Goal: Transaction & Acquisition: Purchase product/service

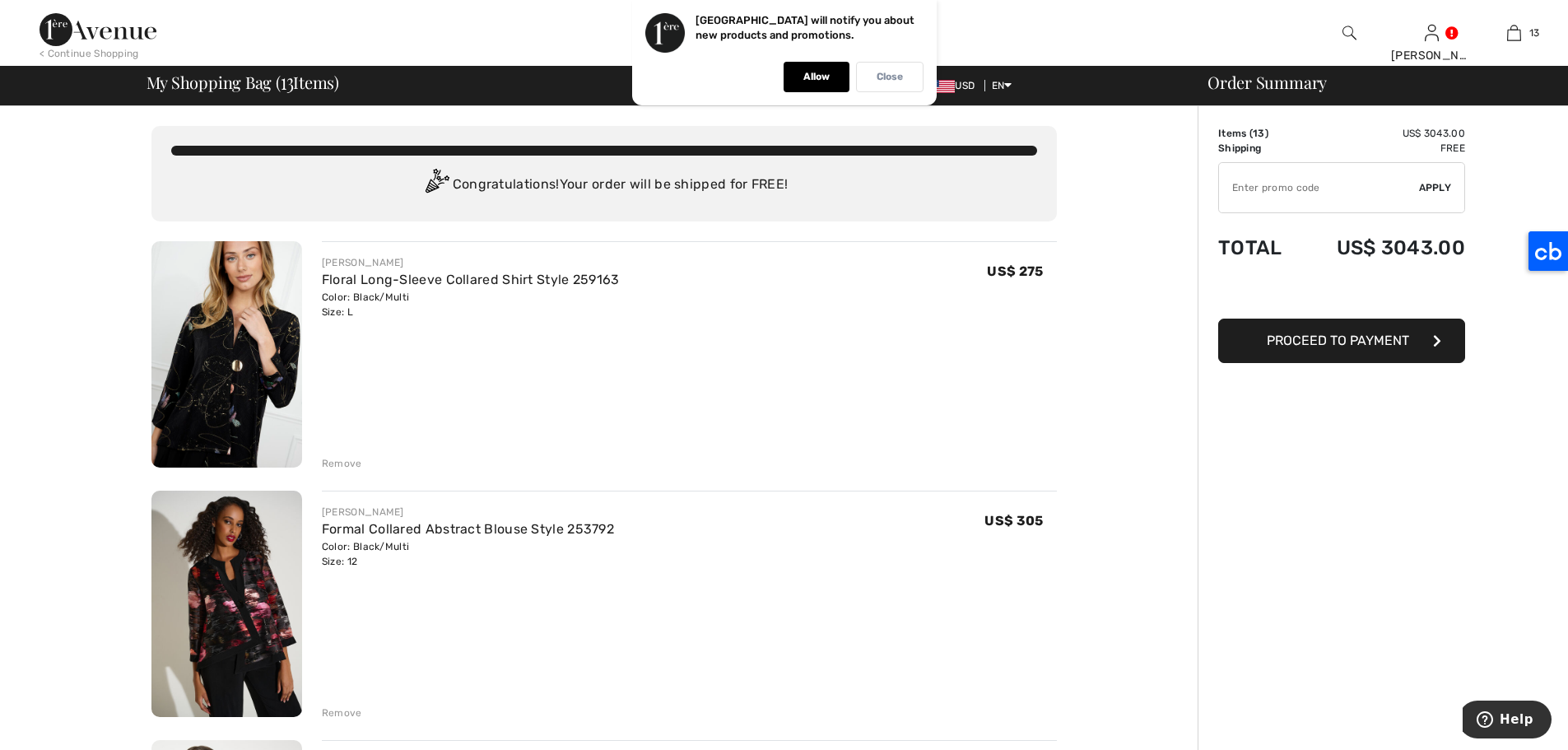
click at [908, 77] on div "Close" at bounding box center [890, 77] width 68 height 30
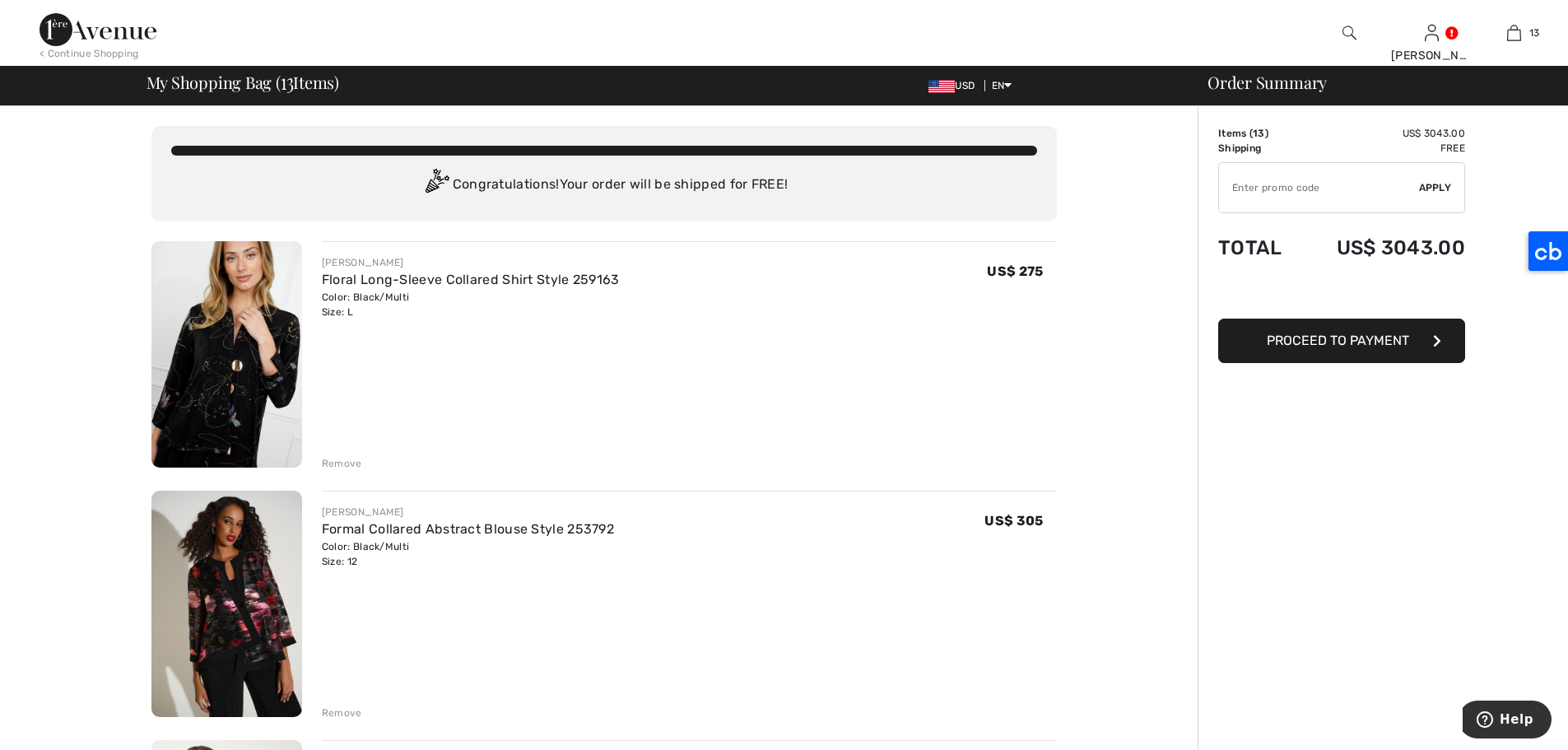
click at [103, 27] on img at bounding box center [97, 29] width 117 height 33
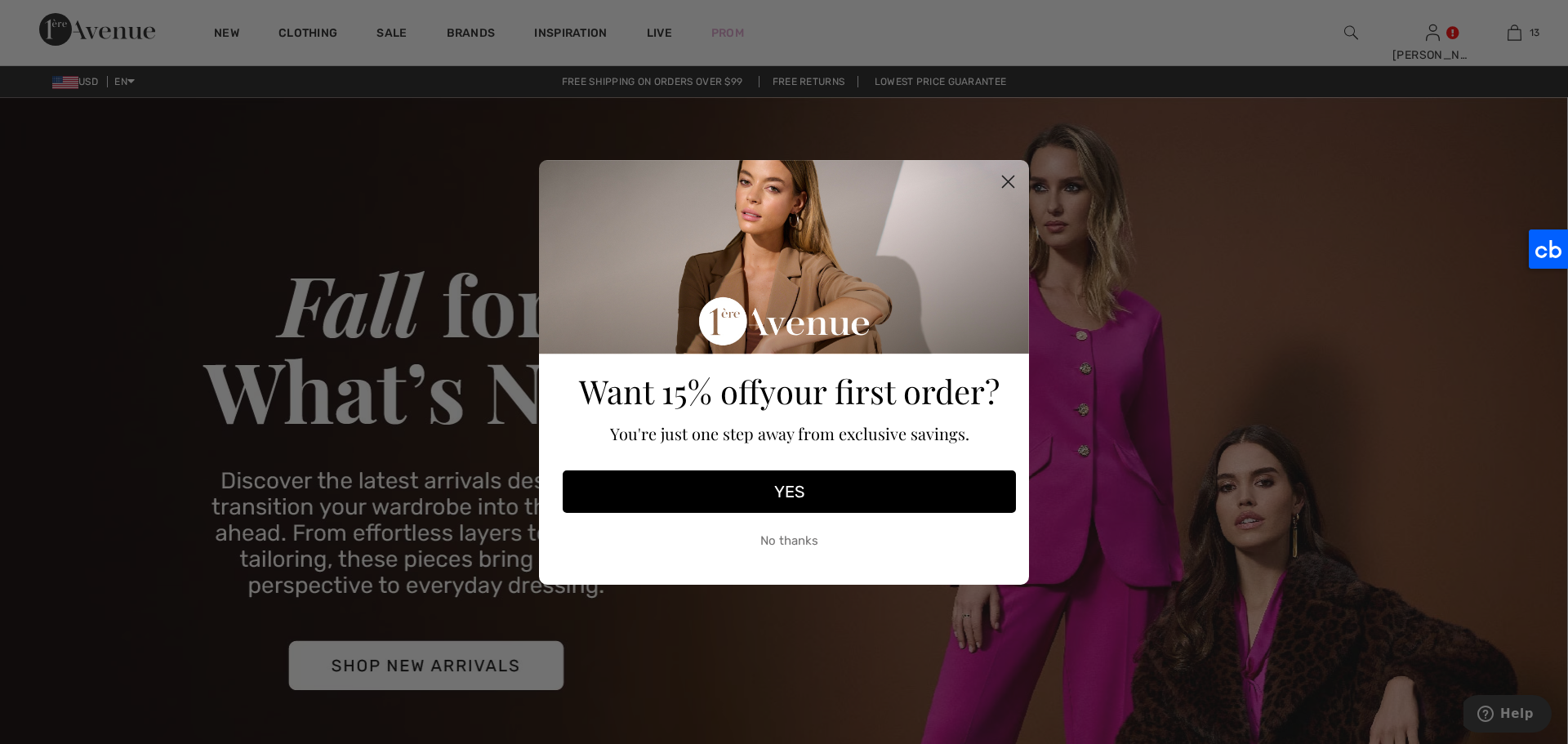
click at [226, 35] on div "Close dialog Want 15% off your first order? You're just one step away from excl…" at bounding box center [784, 372] width 1568 height 744
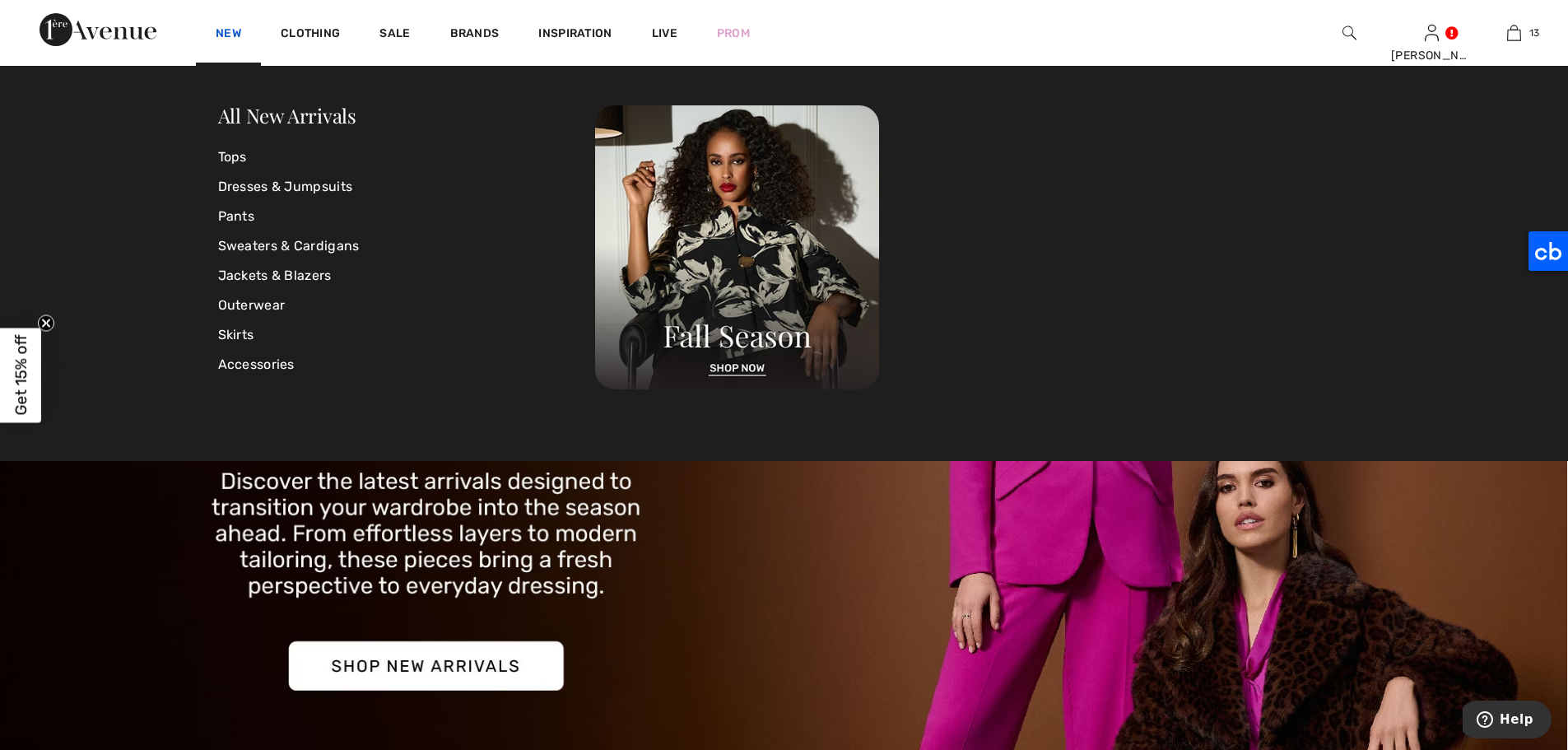
click at [228, 31] on link "New" at bounding box center [228, 35] width 26 height 17
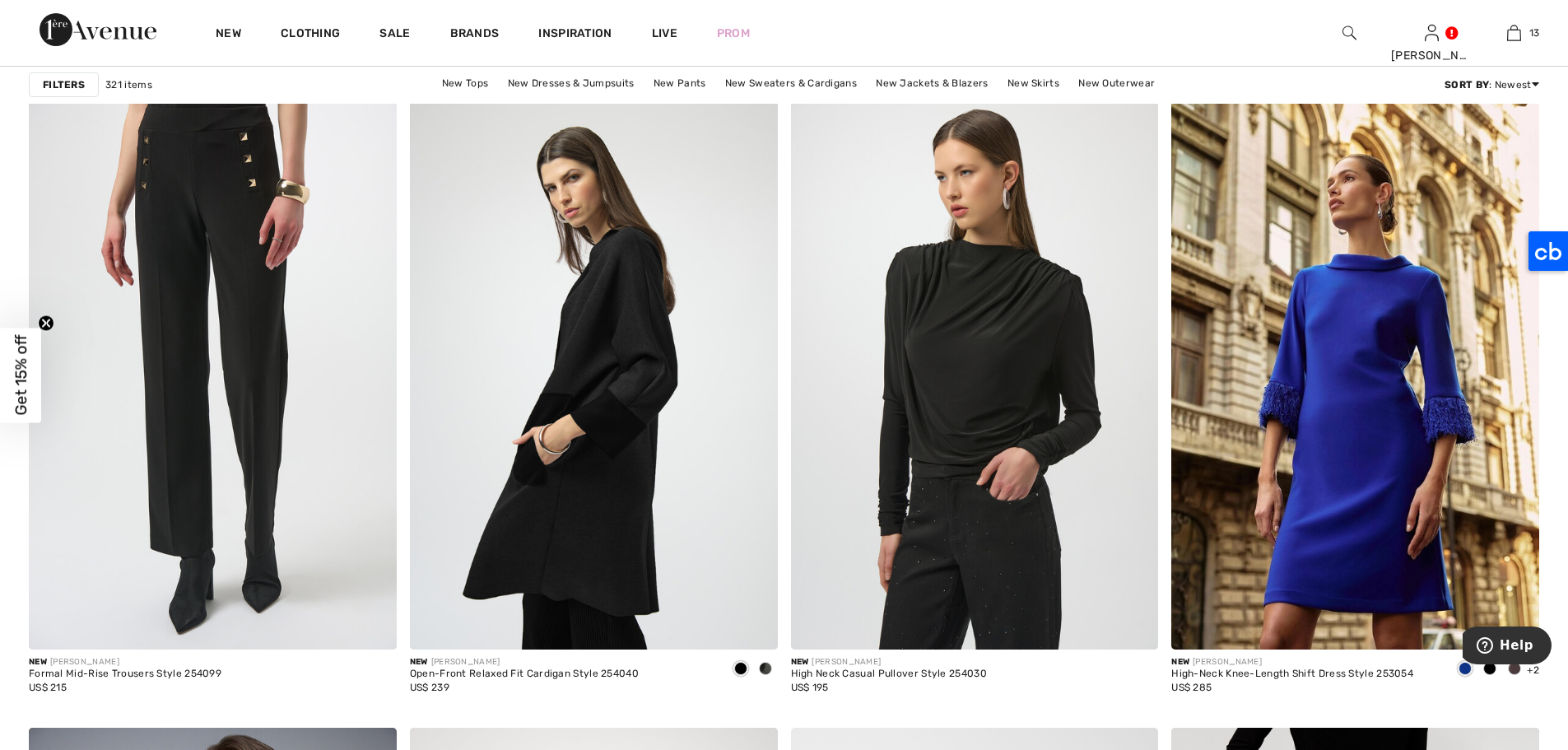
scroll to position [3568, 0]
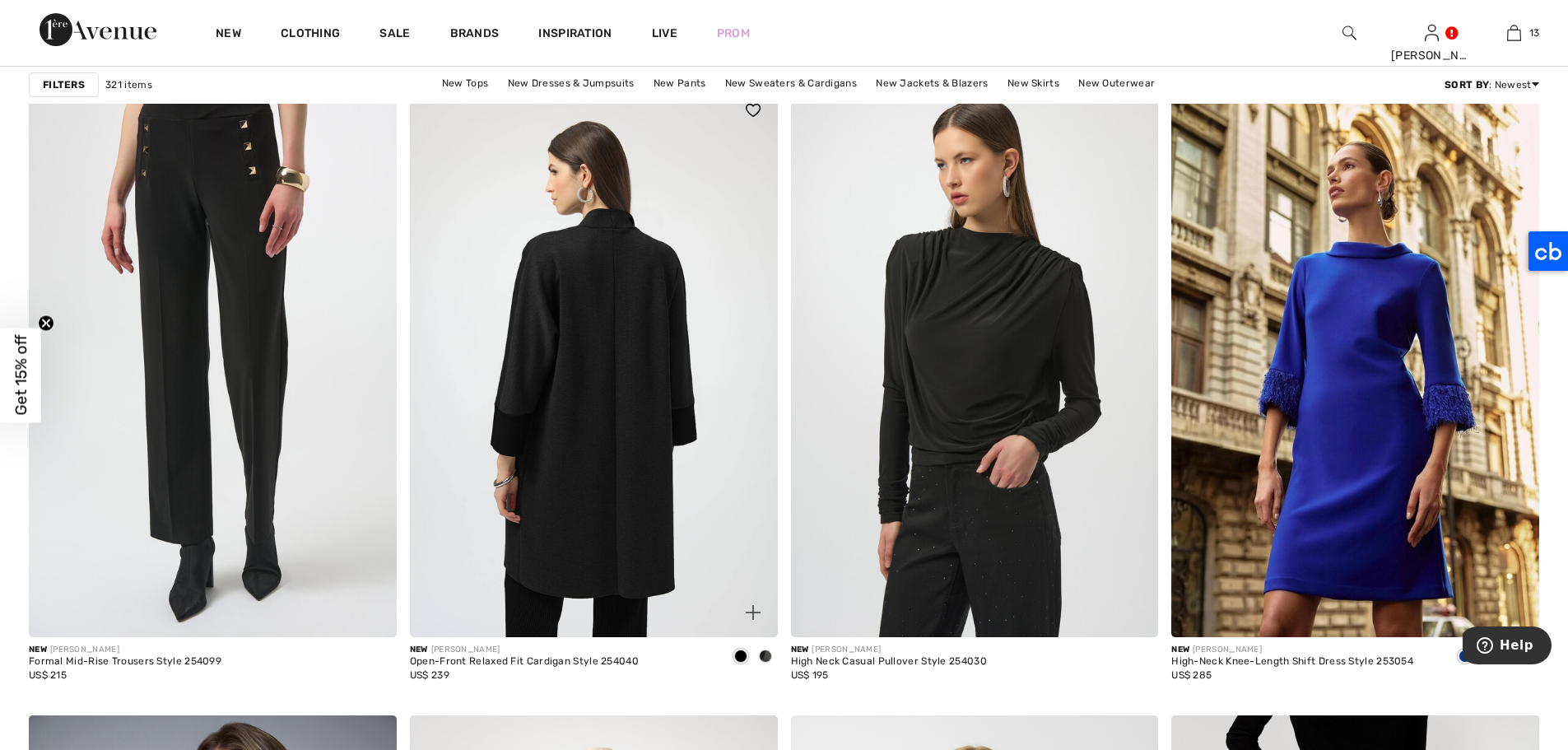
click at [644, 359] on img at bounding box center [593, 362] width 368 height 552
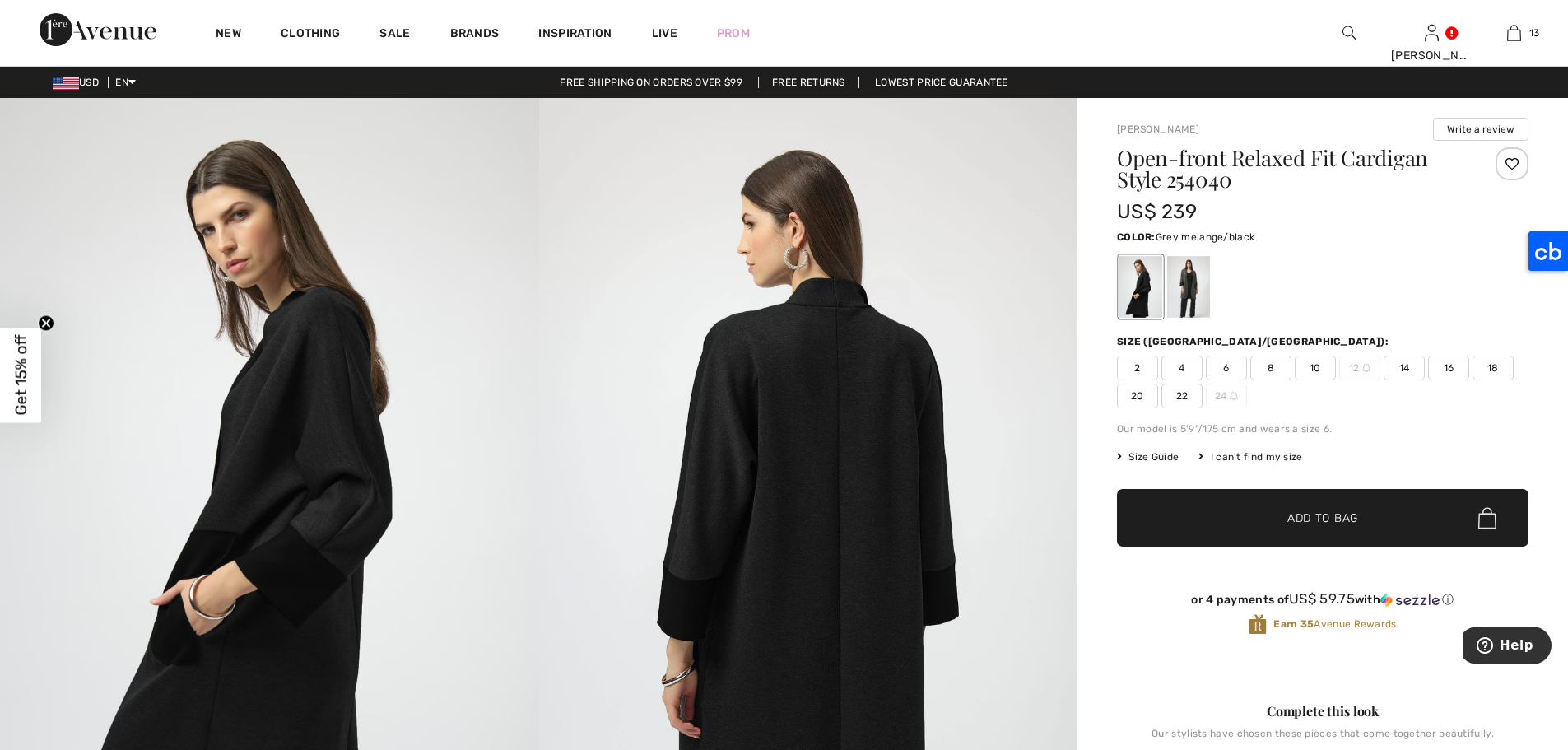
click at [1190, 276] on div at bounding box center [1189, 287] width 43 height 62
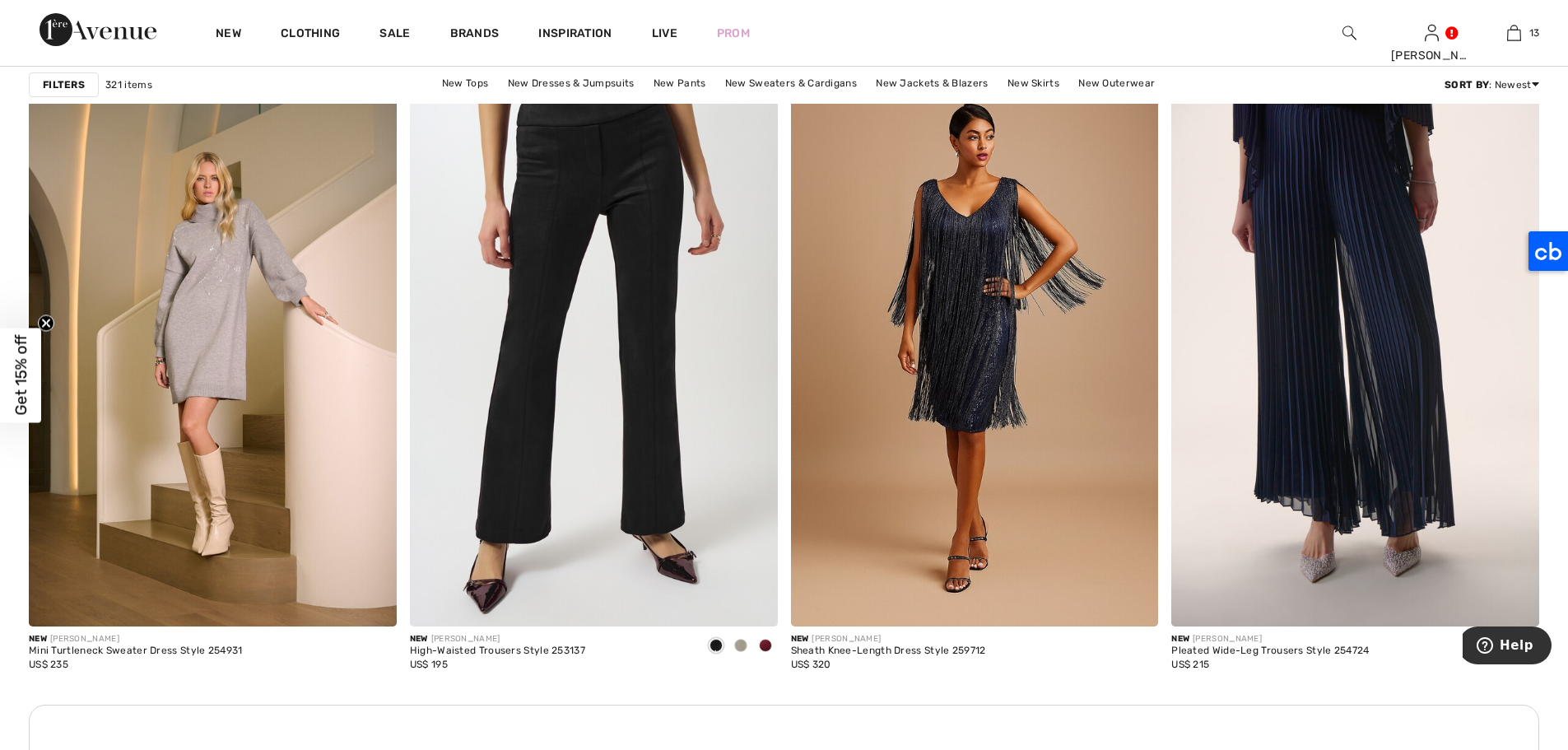
scroll to position [7039, 0]
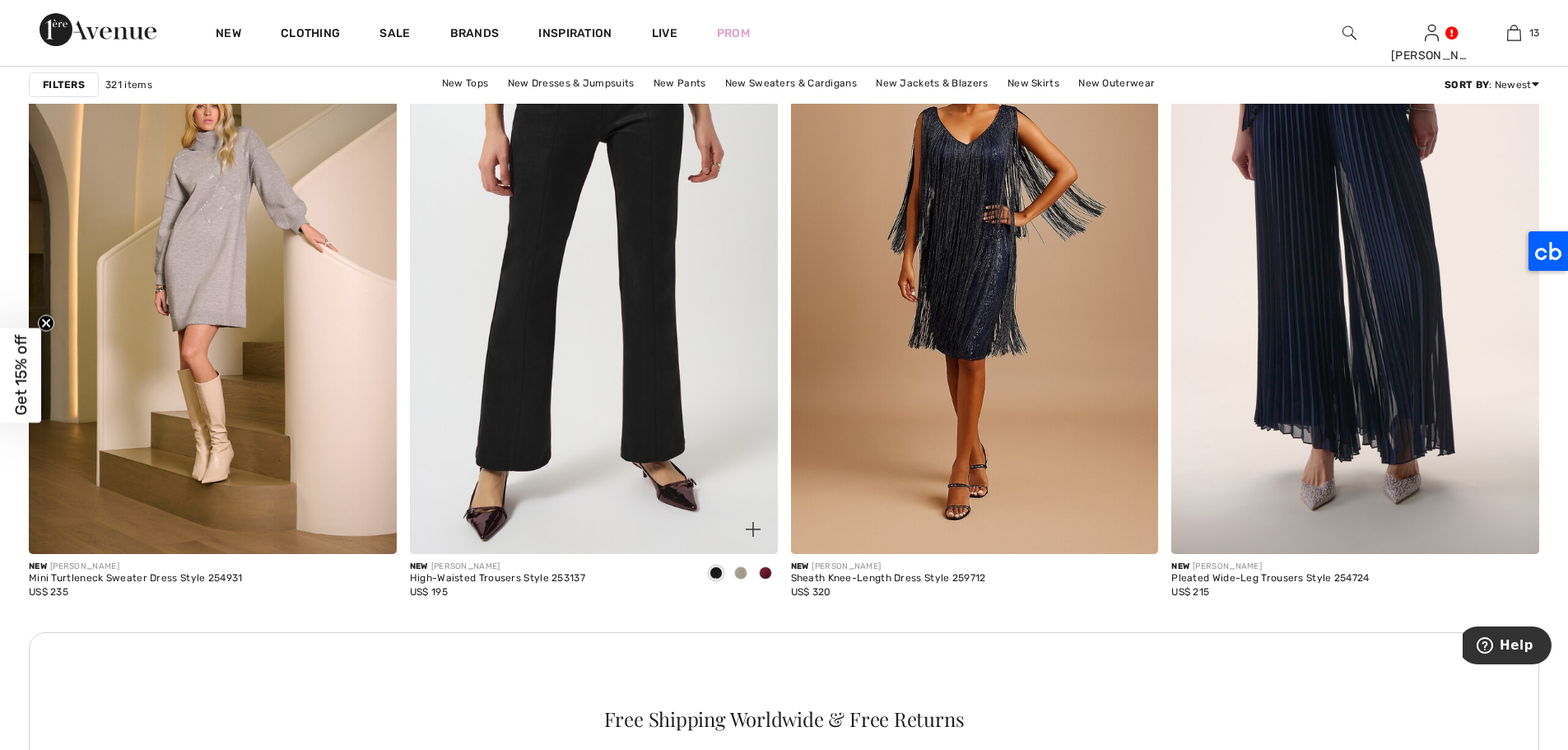
click at [619, 196] on img at bounding box center [593, 279] width 368 height 552
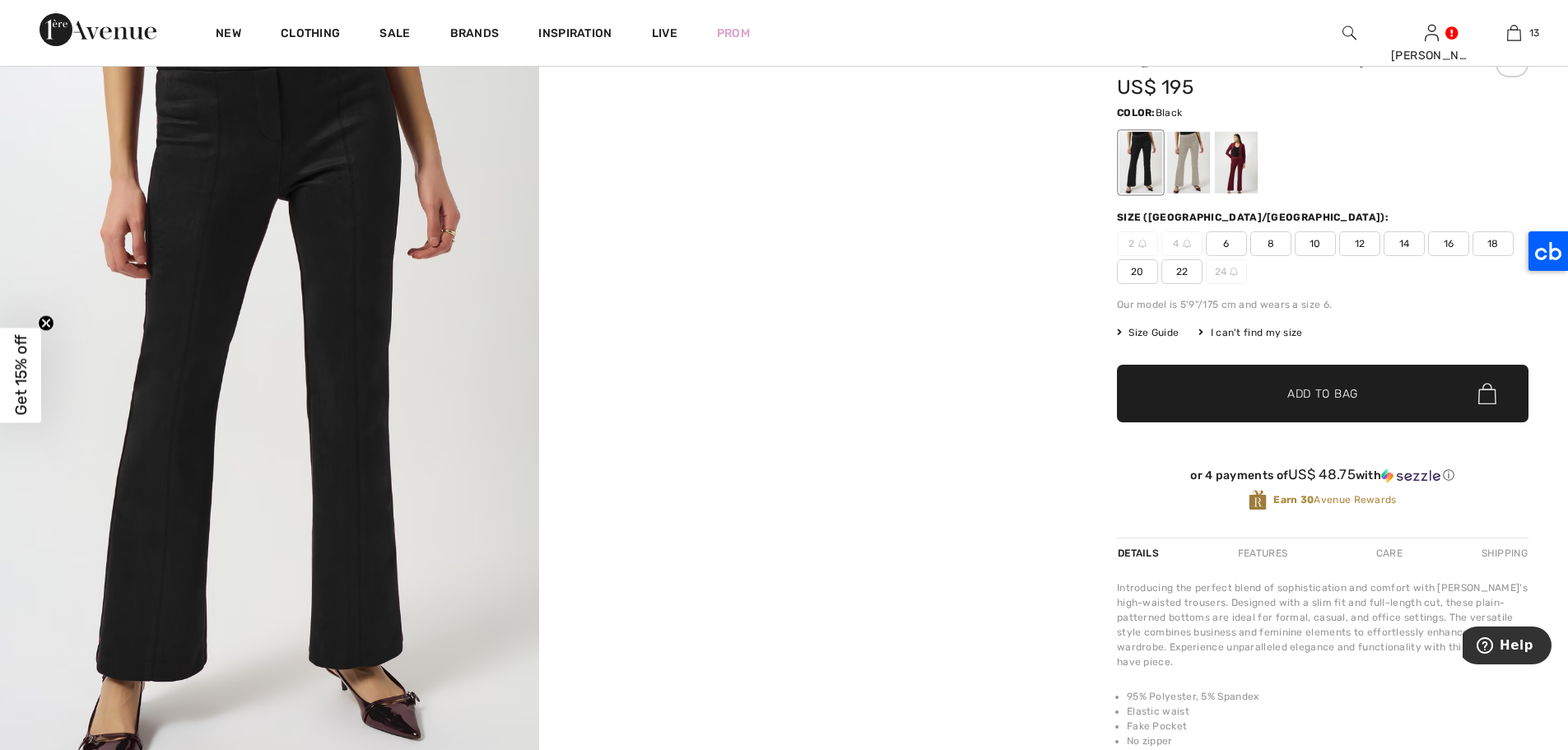
scroll to position [91, 0]
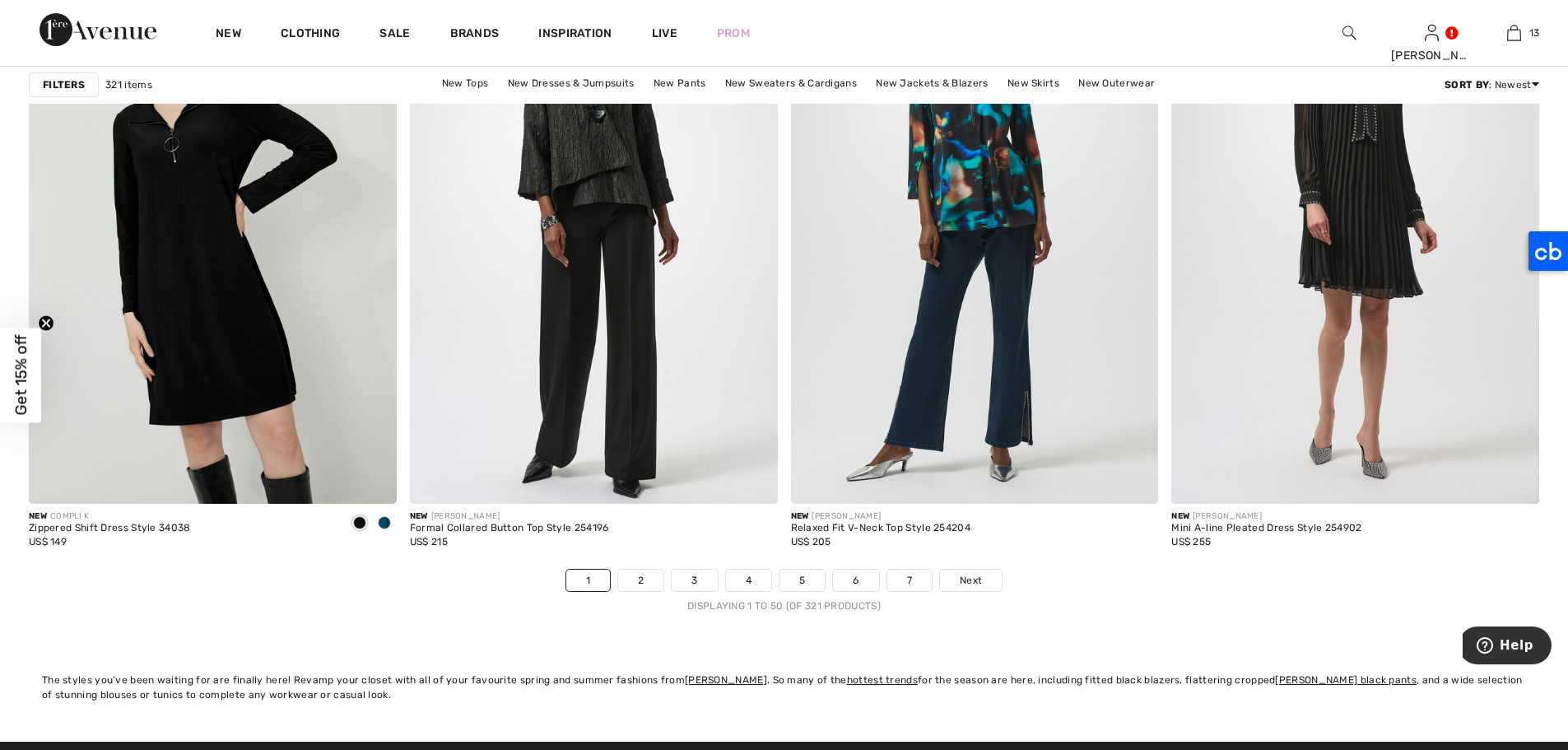
scroll to position [9264, 0]
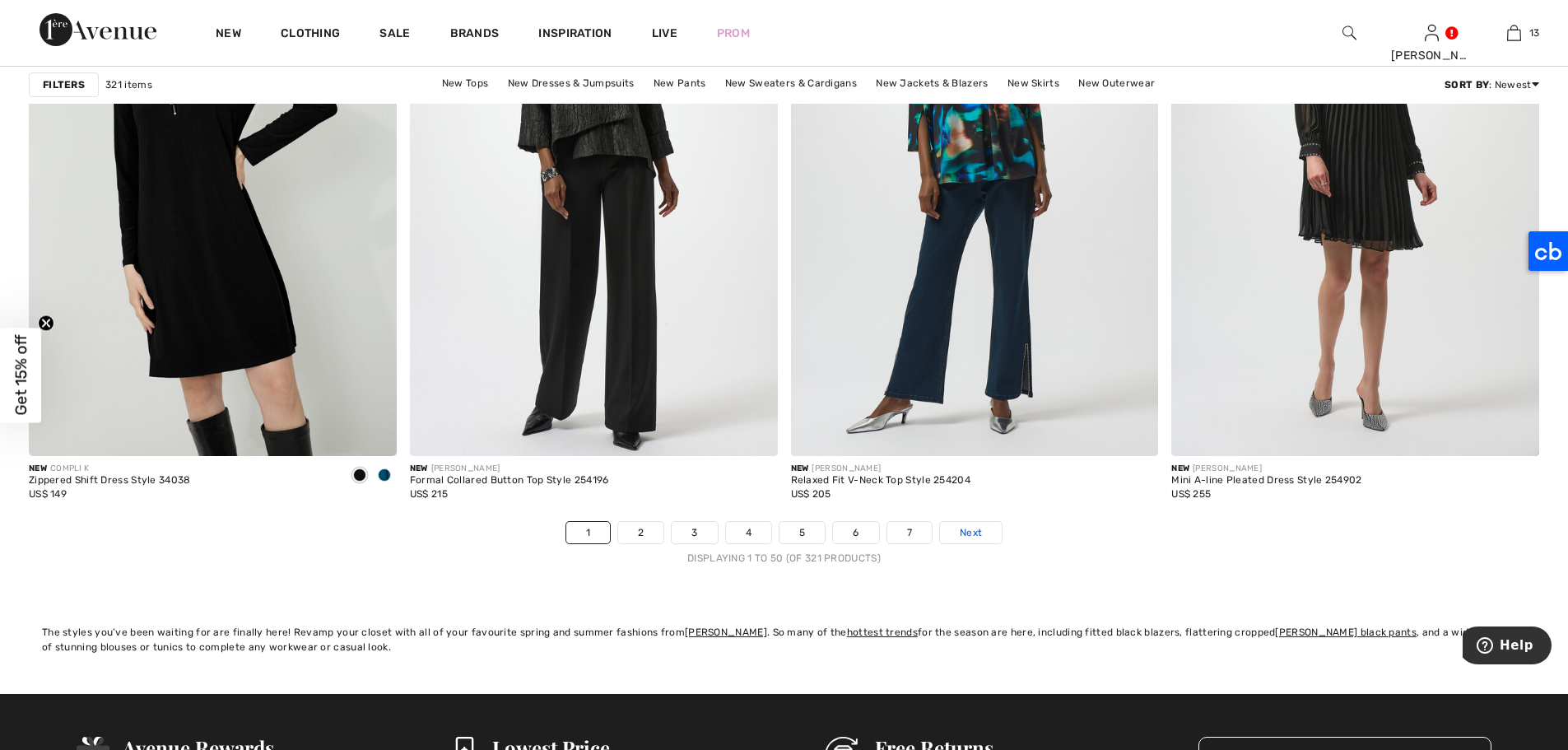
click at [980, 529] on span "Next" at bounding box center [970, 532] width 22 height 15
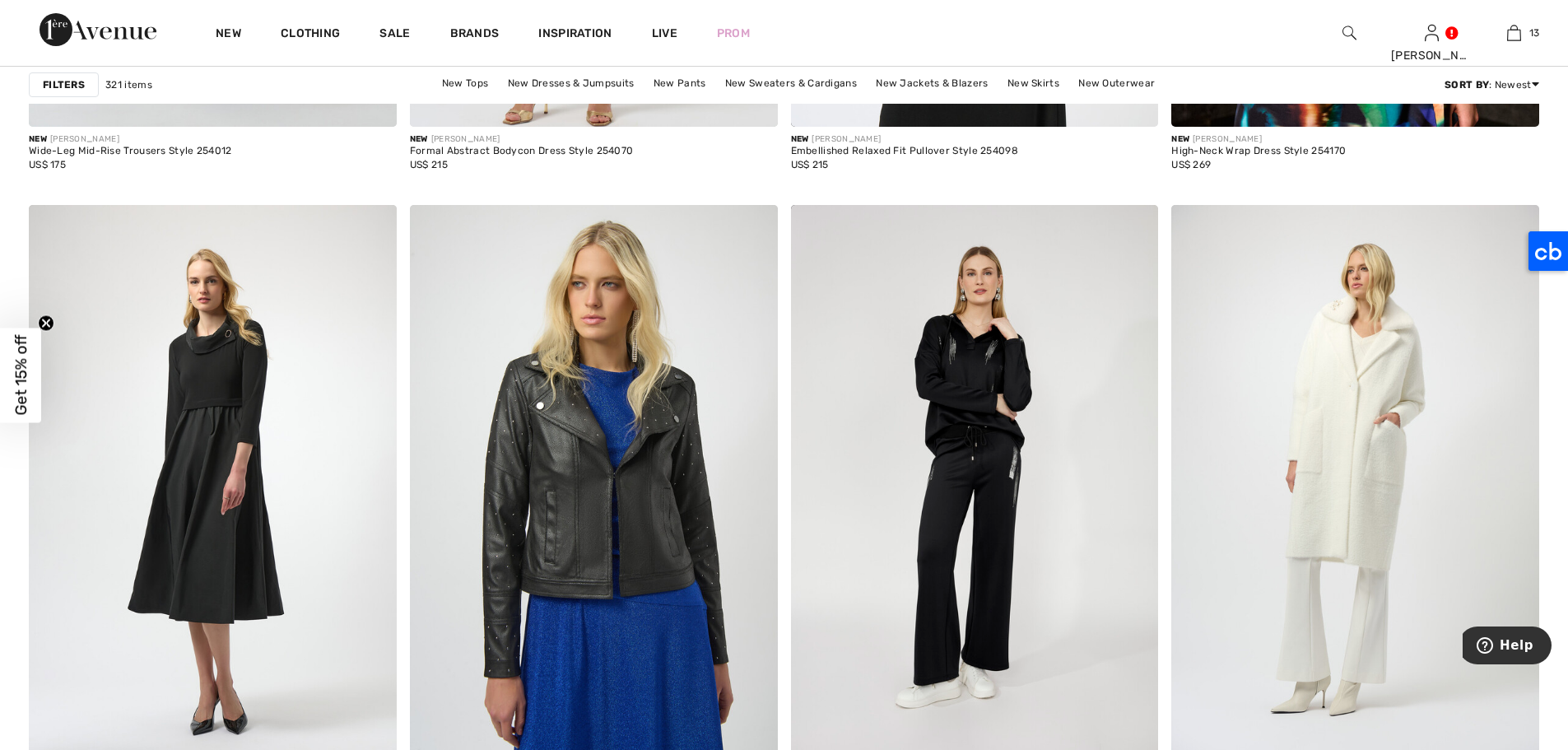
scroll to position [2061, 0]
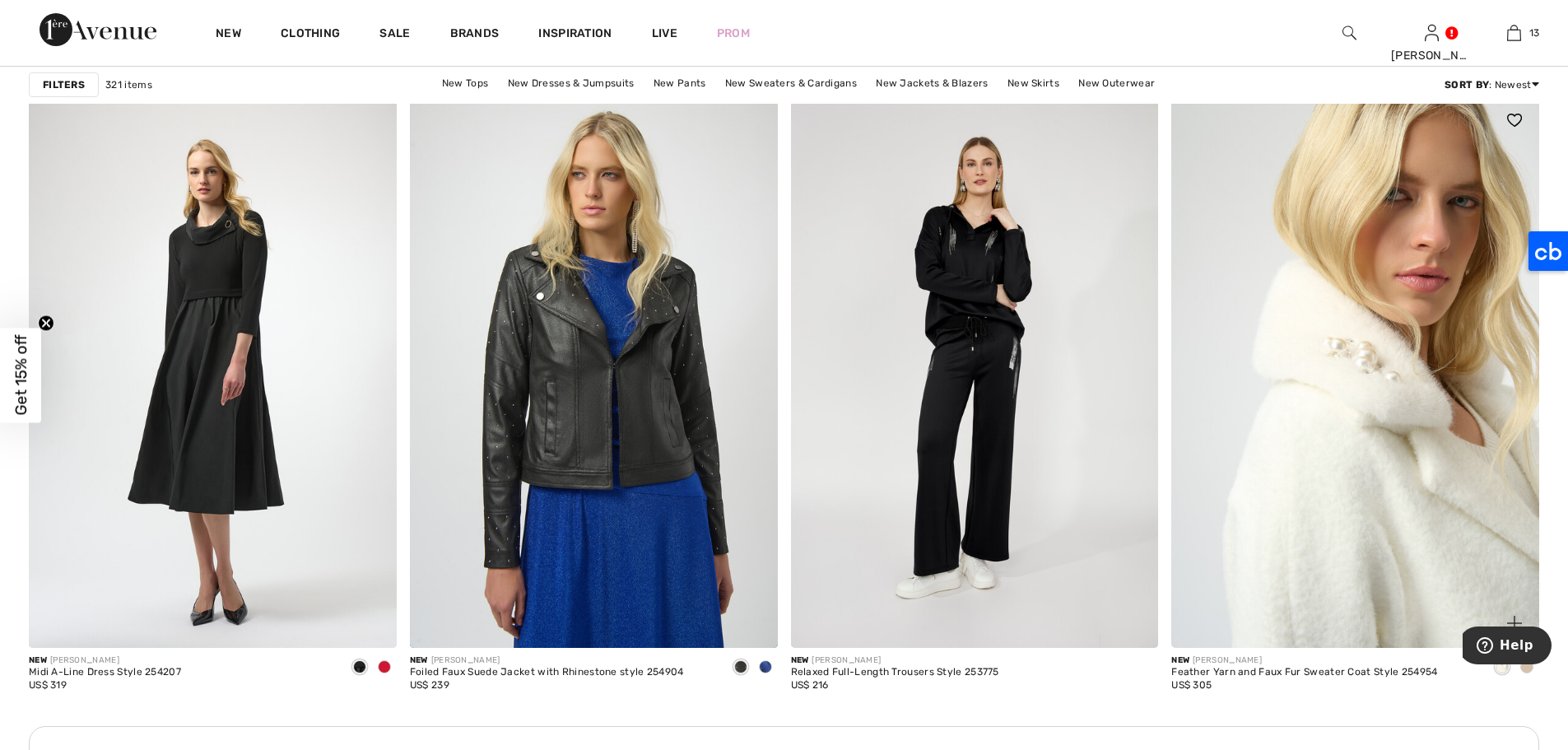
click at [1279, 241] on img at bounding box center [1355, 371] width 368 height 552
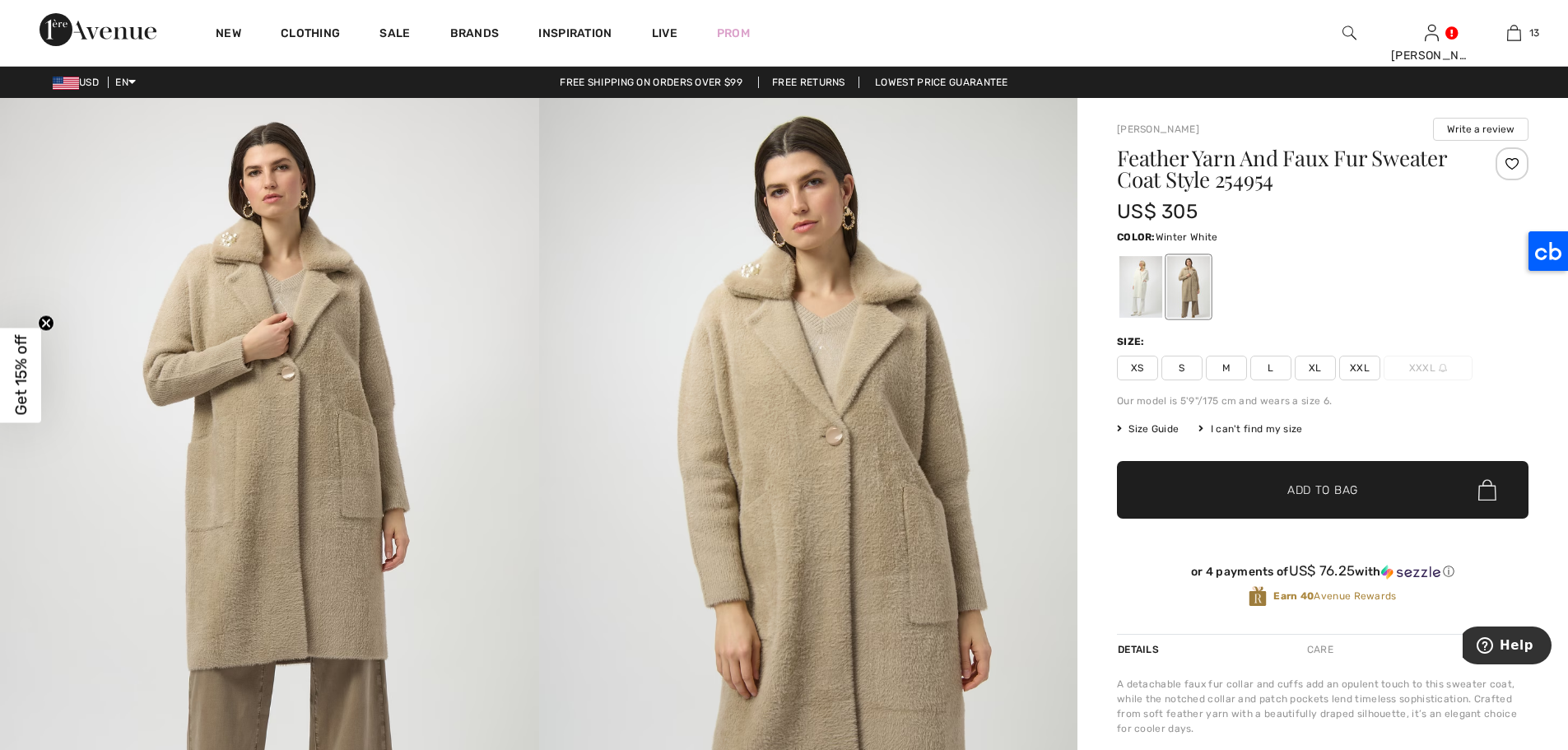
click at [1135, 285] on div at bounding box center [1141, 287] width 43 height 62
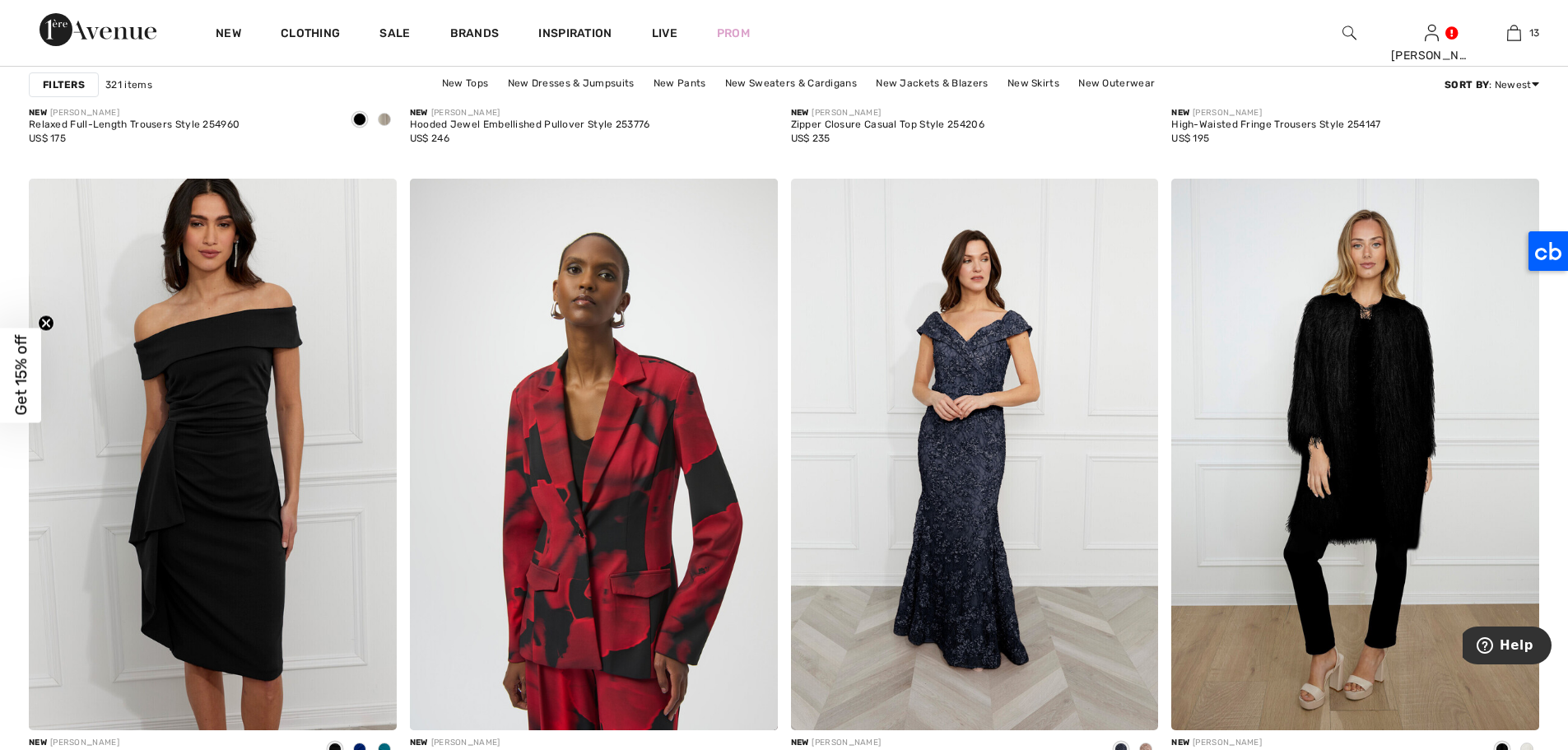
scroll to position [3512, 0]
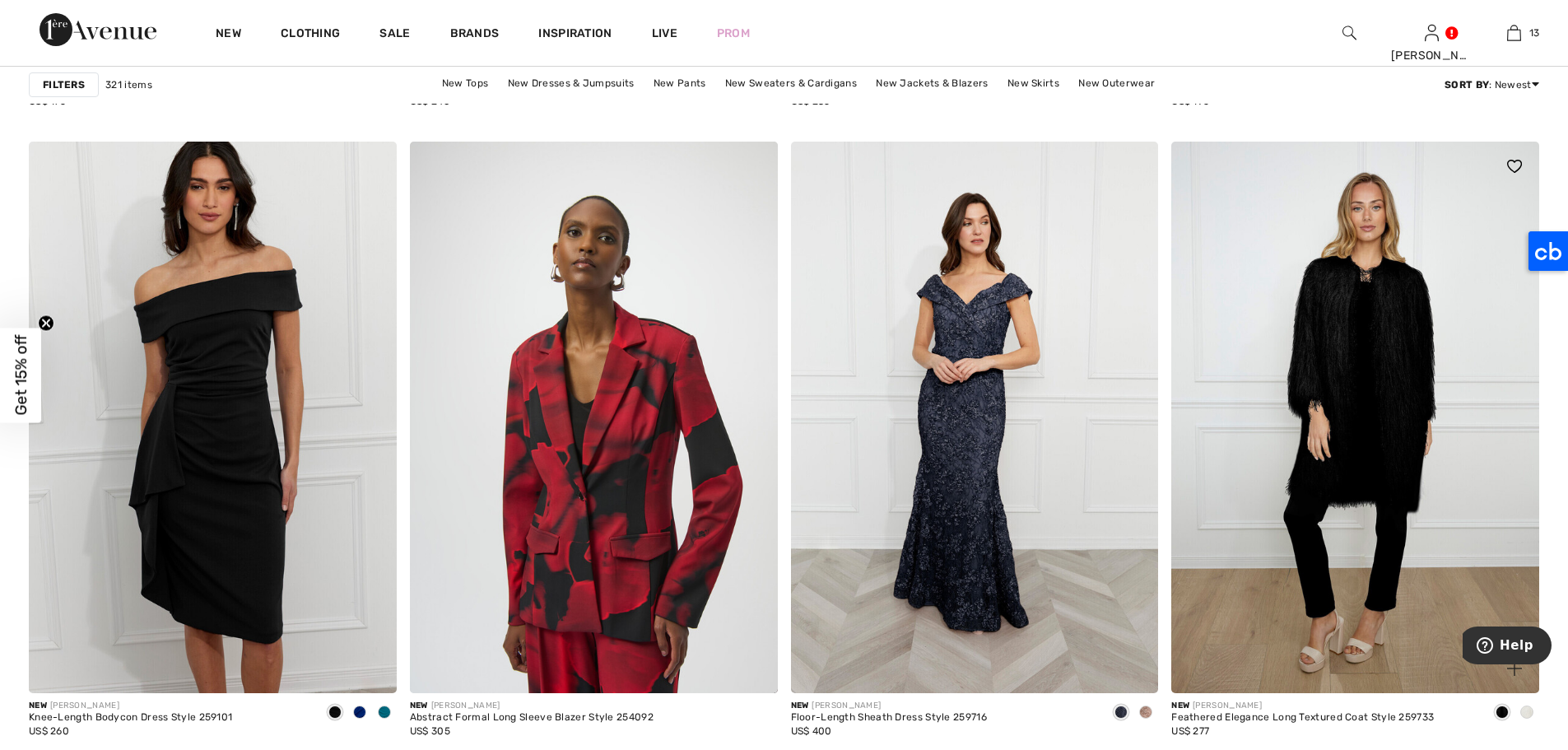
click at [1348, 329] on img at bounding box center [1355, 418] width 368 height 552
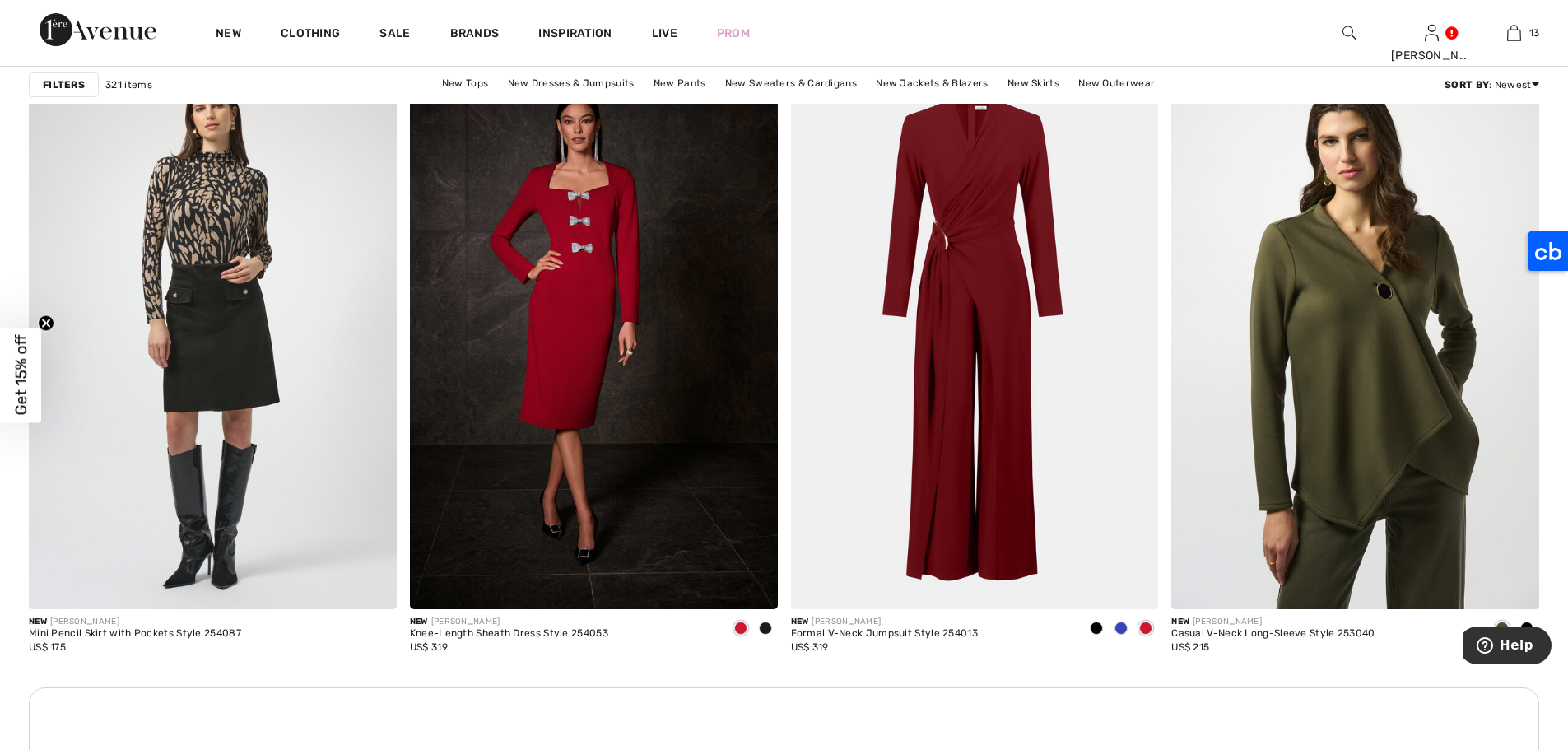
scroll to position [4250, 0]
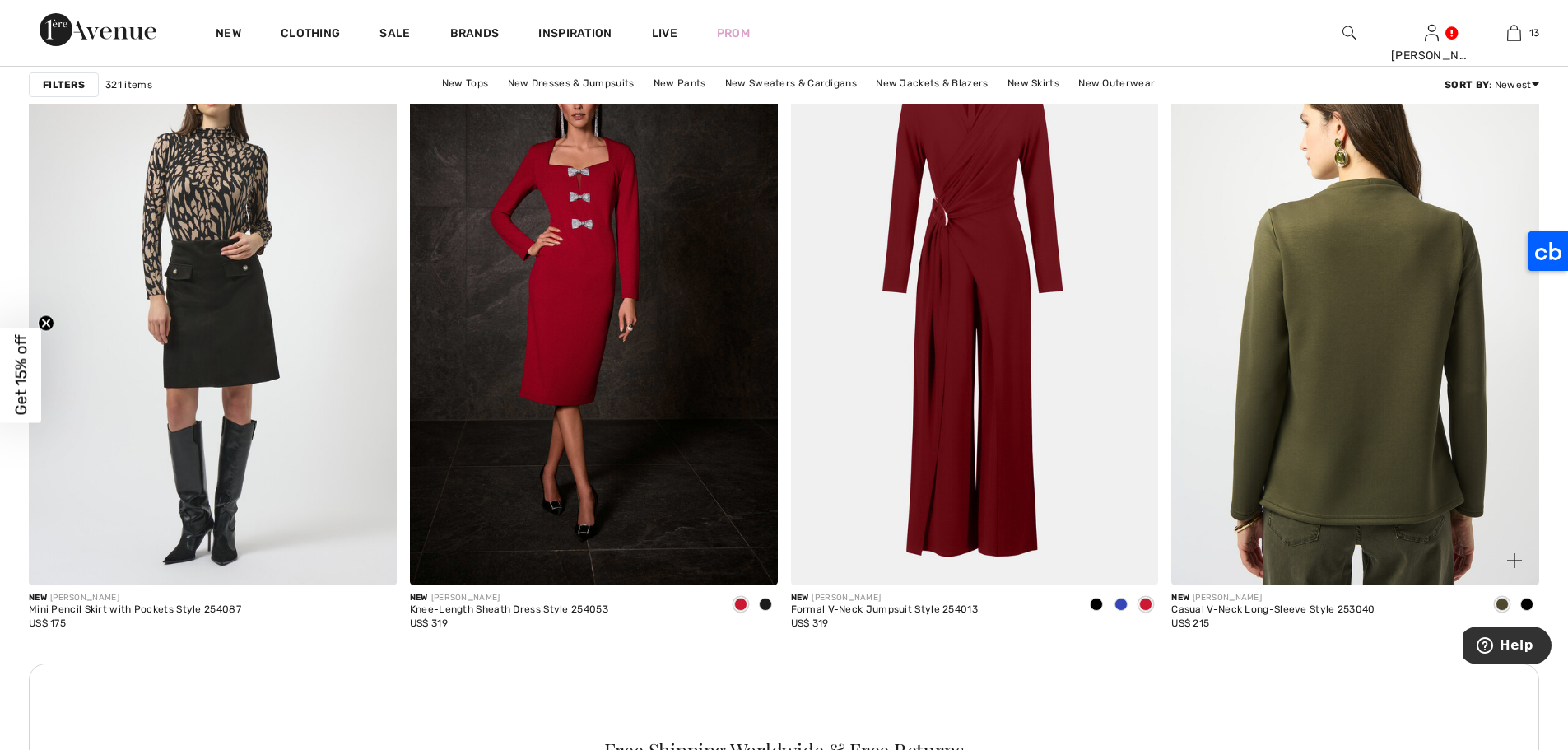
click at [1340, 274] on img at bounding box center [1355, 310] width 368 height 552
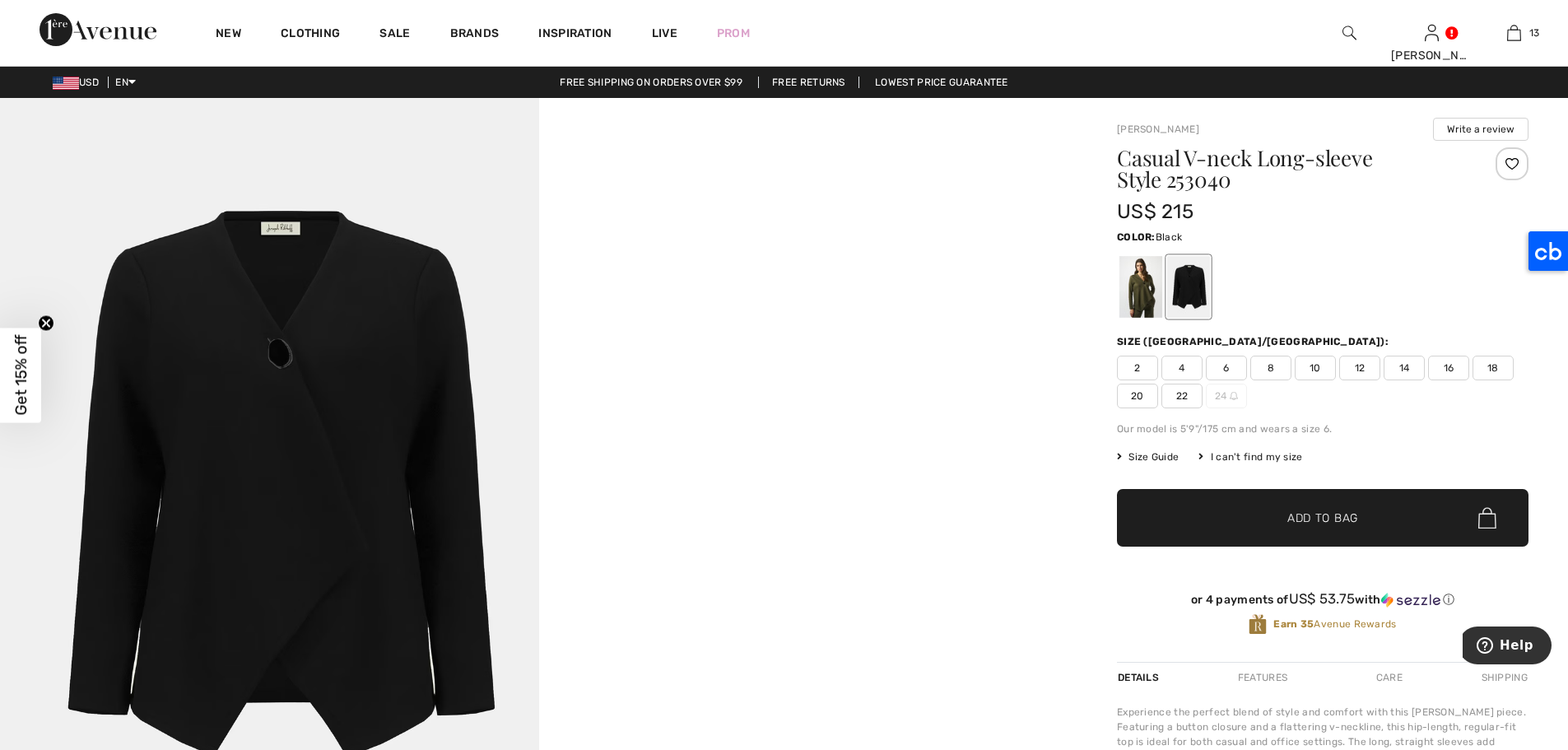
click at [1186, 275] on div at bounding box center [1189, 287] width 43 height 62
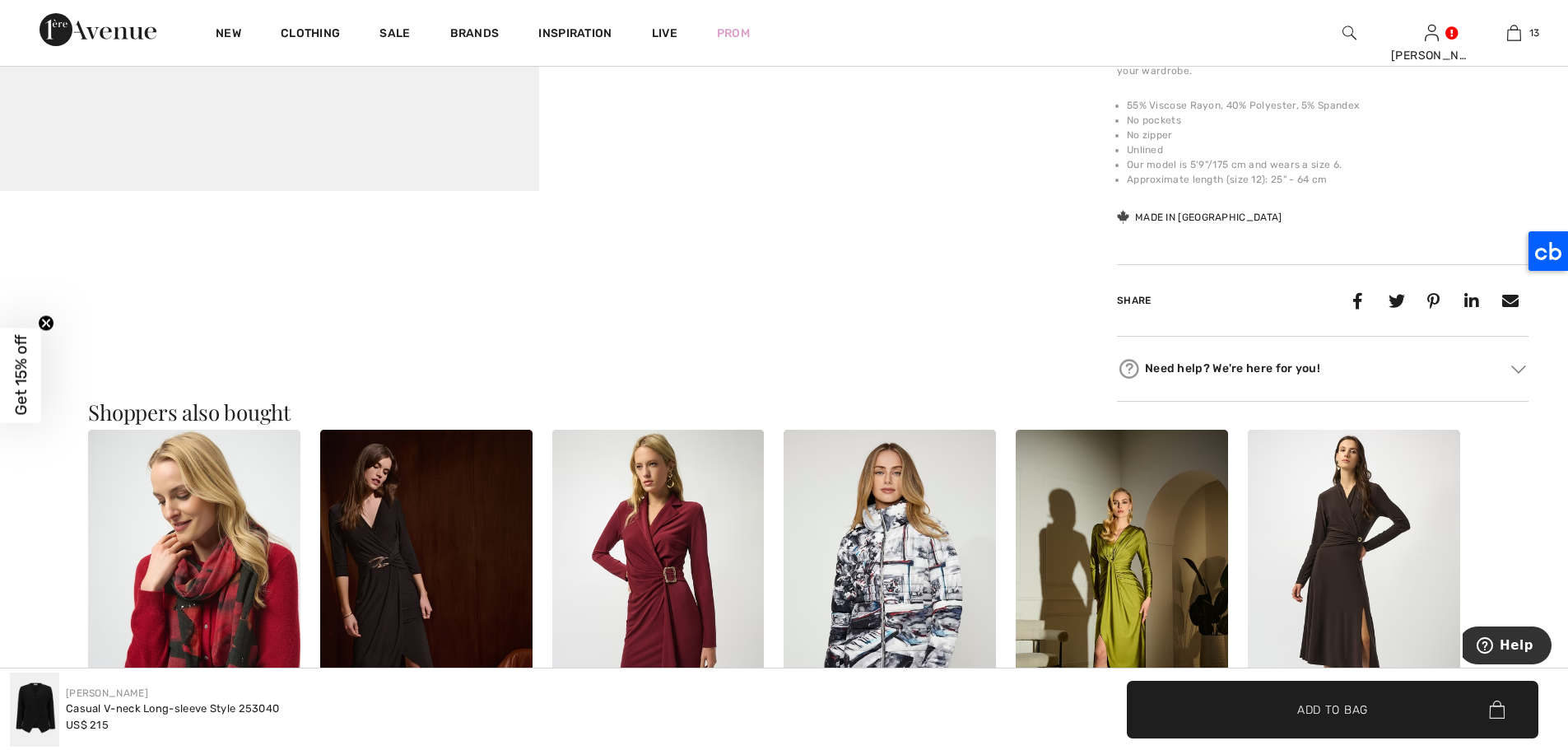
scroll to position [719, 0]
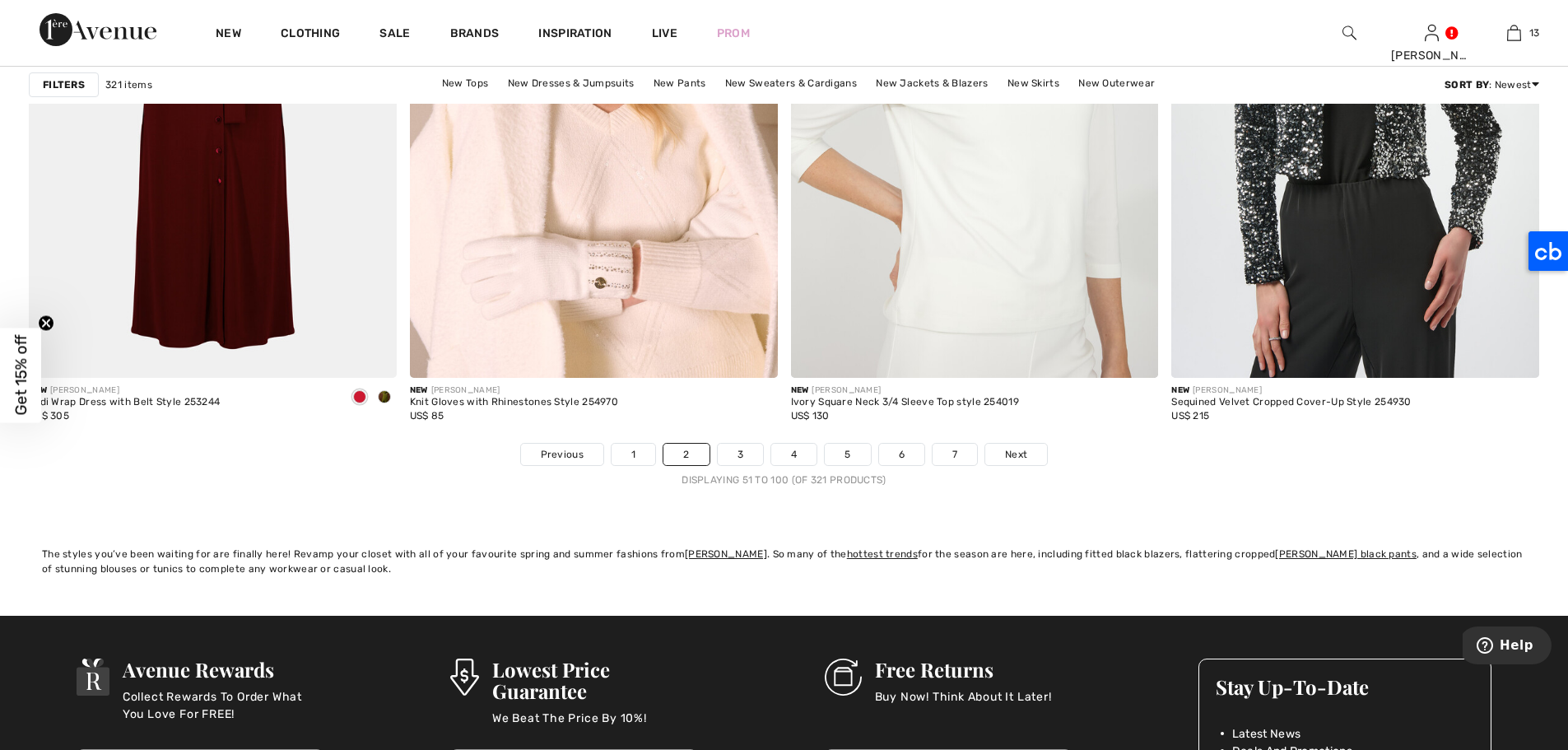
scroll to position [9355, 0]
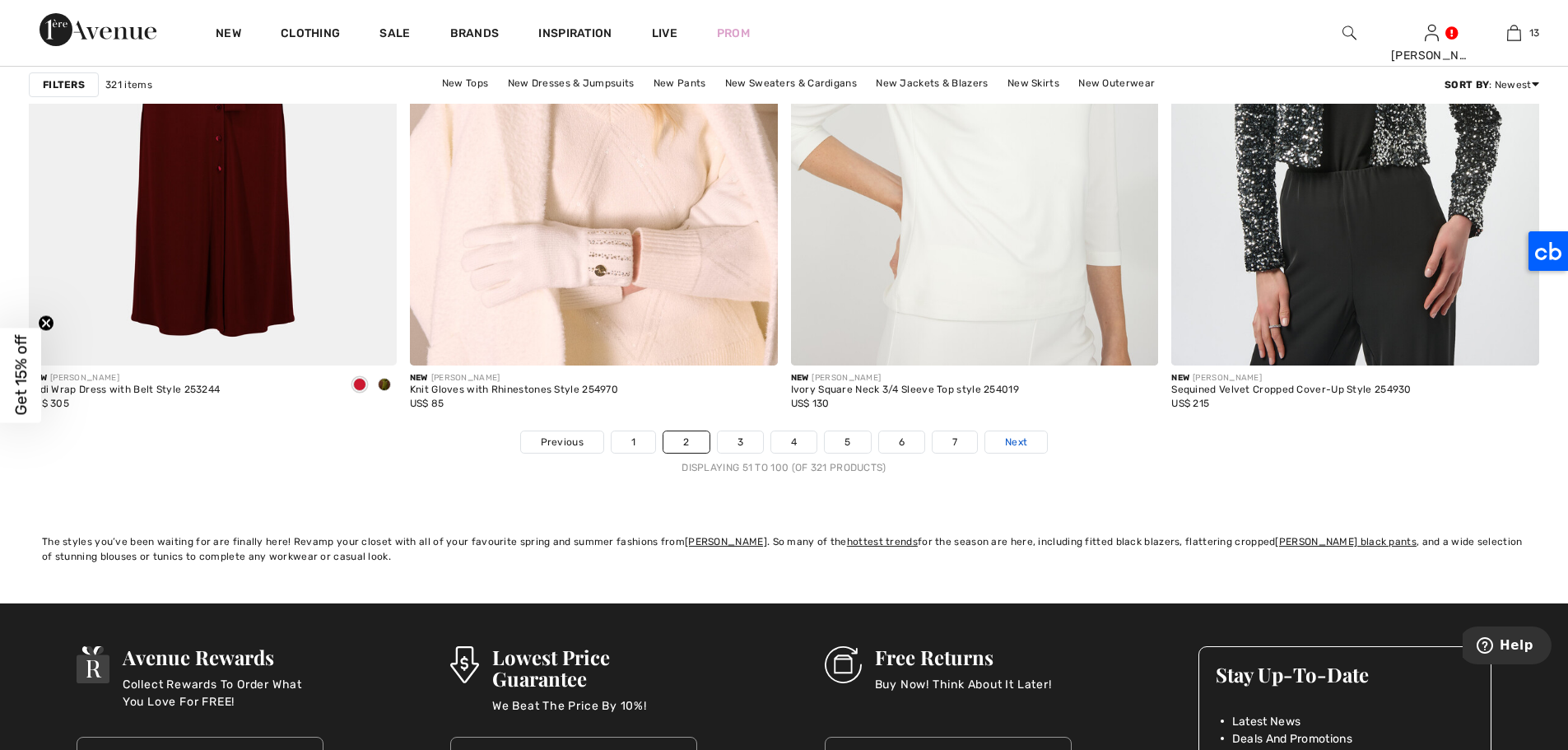
click at [1008, 440] on span "Next" at bounding box center [1016, 442] width 22 height 15
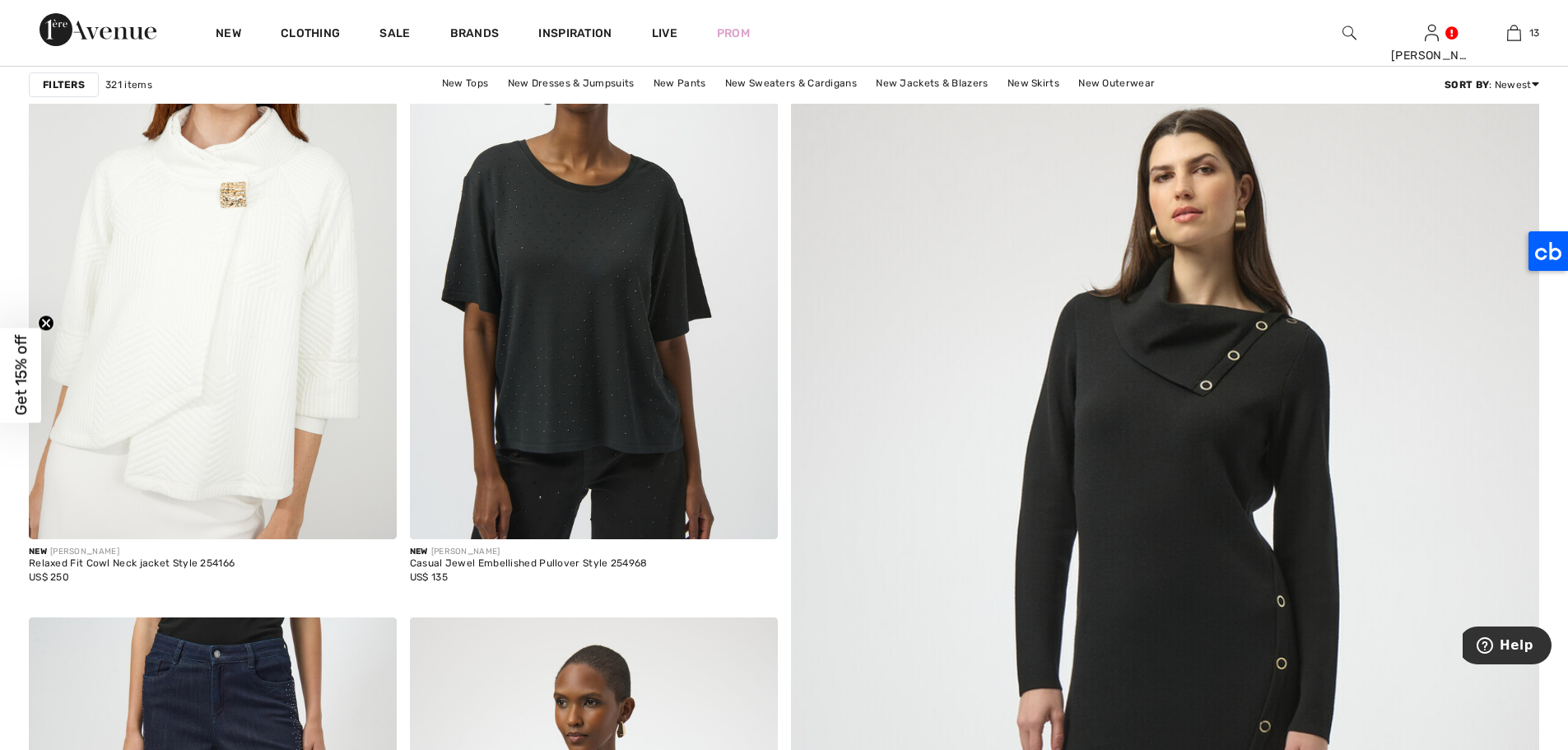
click at [1561, 59] on html "We value your privacy We use cookies to enhance your browsing experience, serve…" at bounding box center [784, 96] width 1568 height 750
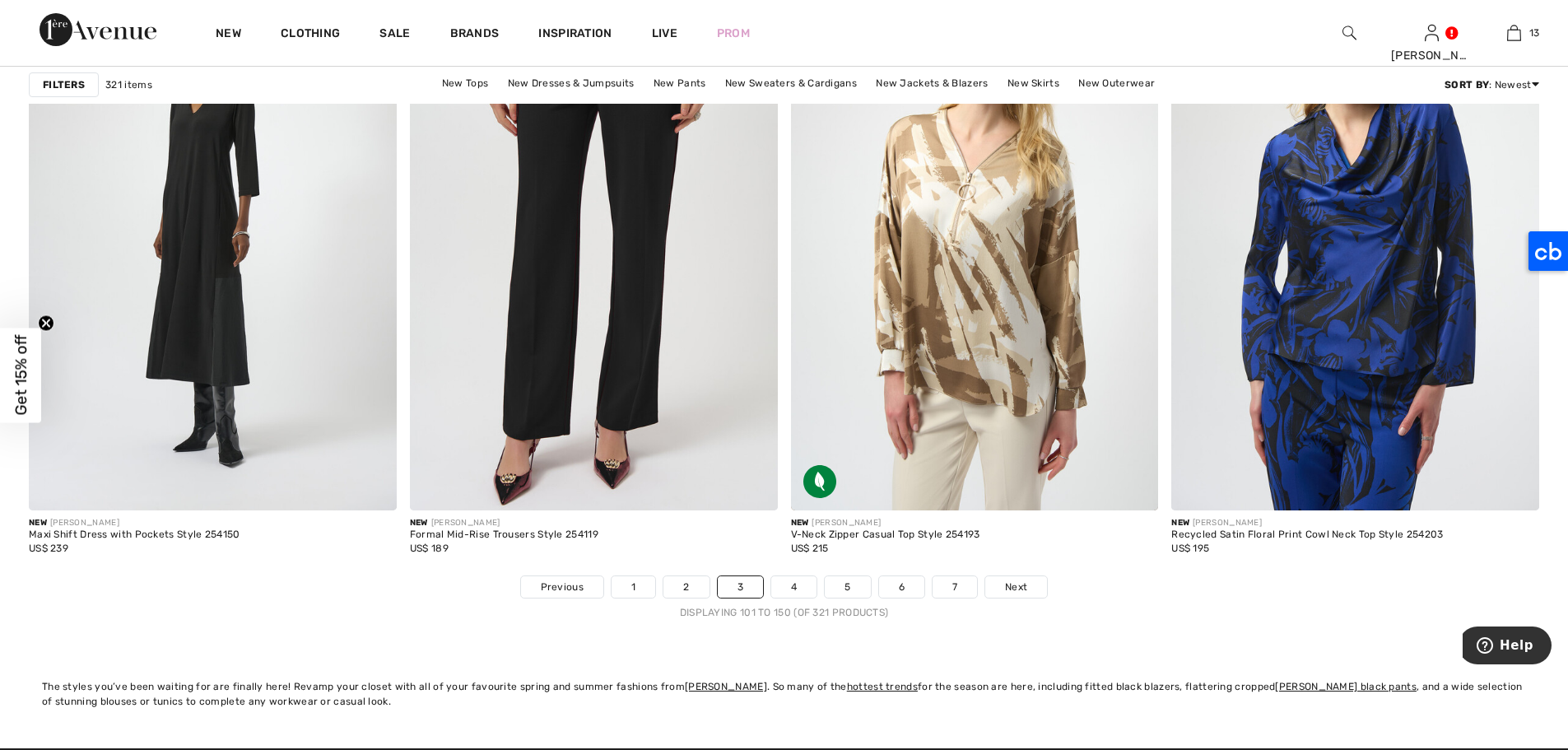
scroll to position [9259, 0]
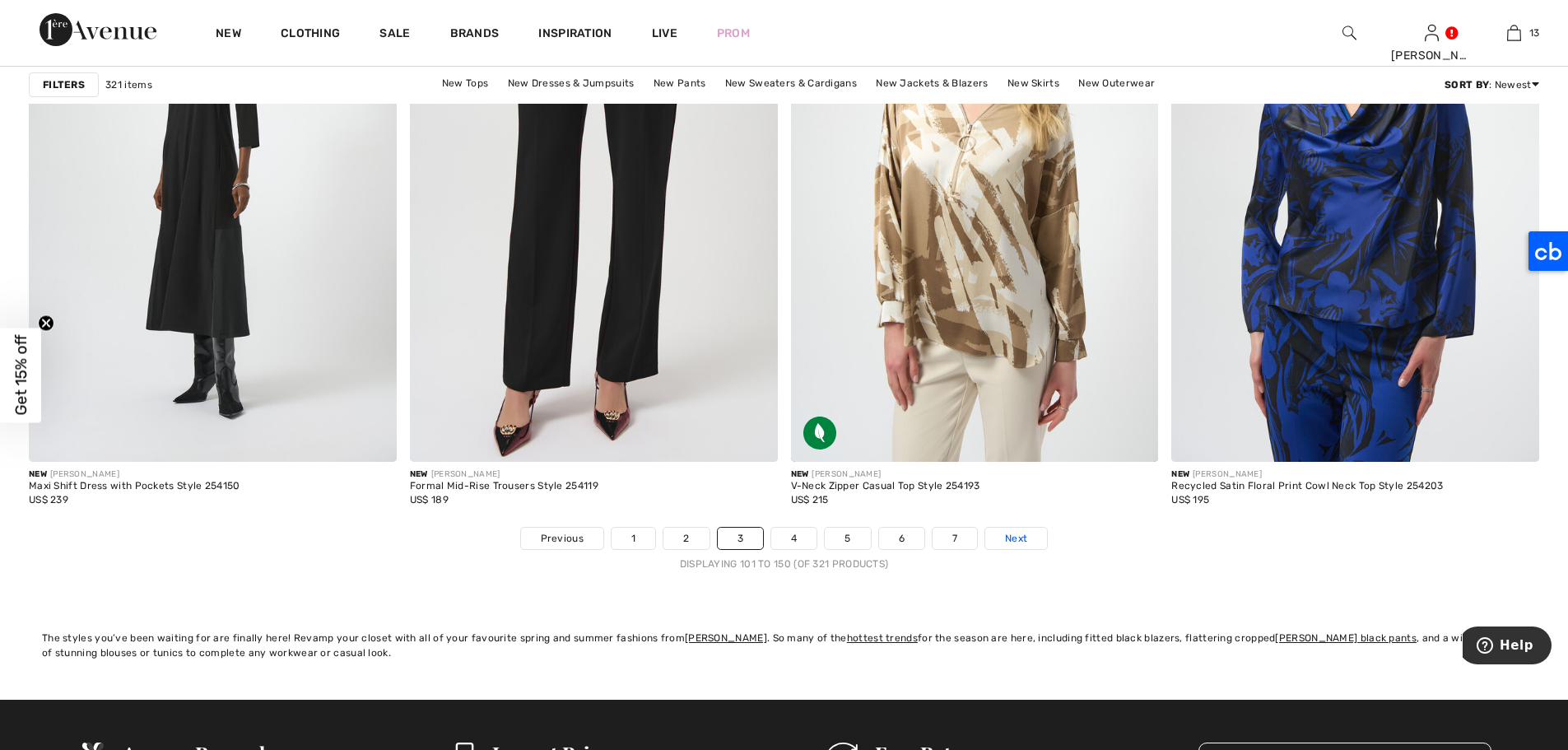
click at [1025, 541] on span "Next" at bounding box center [1016, 538] width 22 height 15
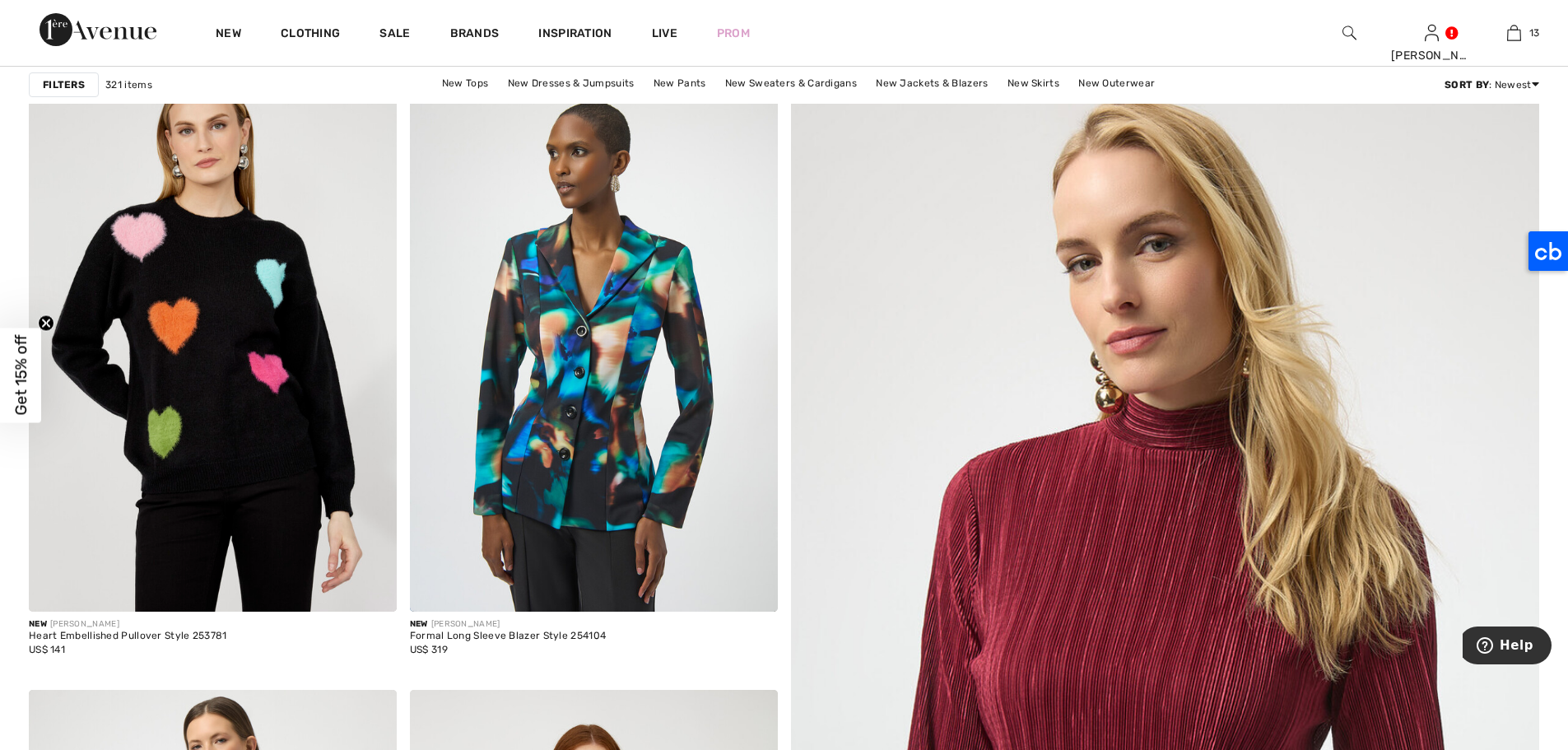
click at [1567, 68] on html "We value your privacy We use cookies to enhance your browsing experience, serve…" at bounding box center [784, 169] width 1568 height 750
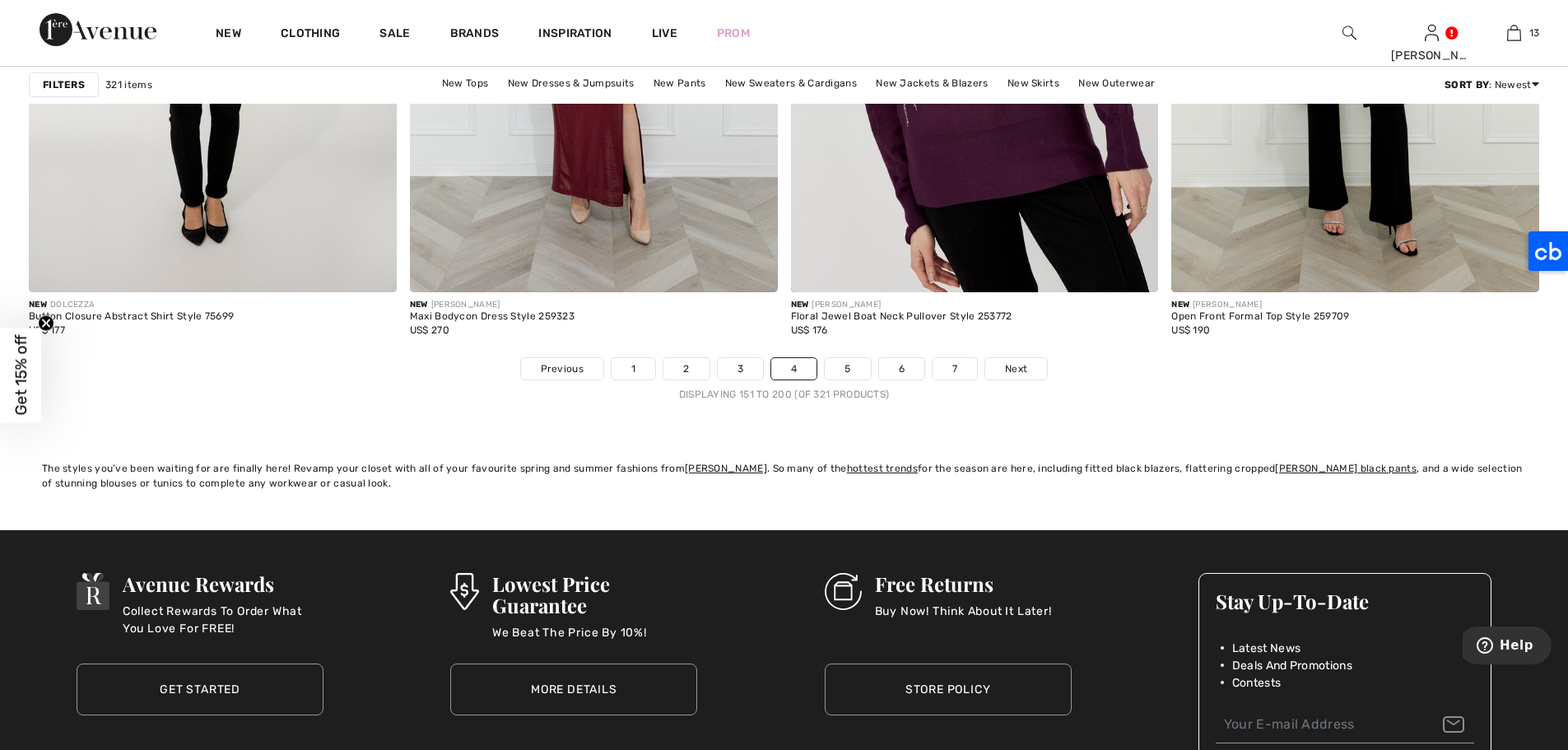
scroll to position [9453, 0]
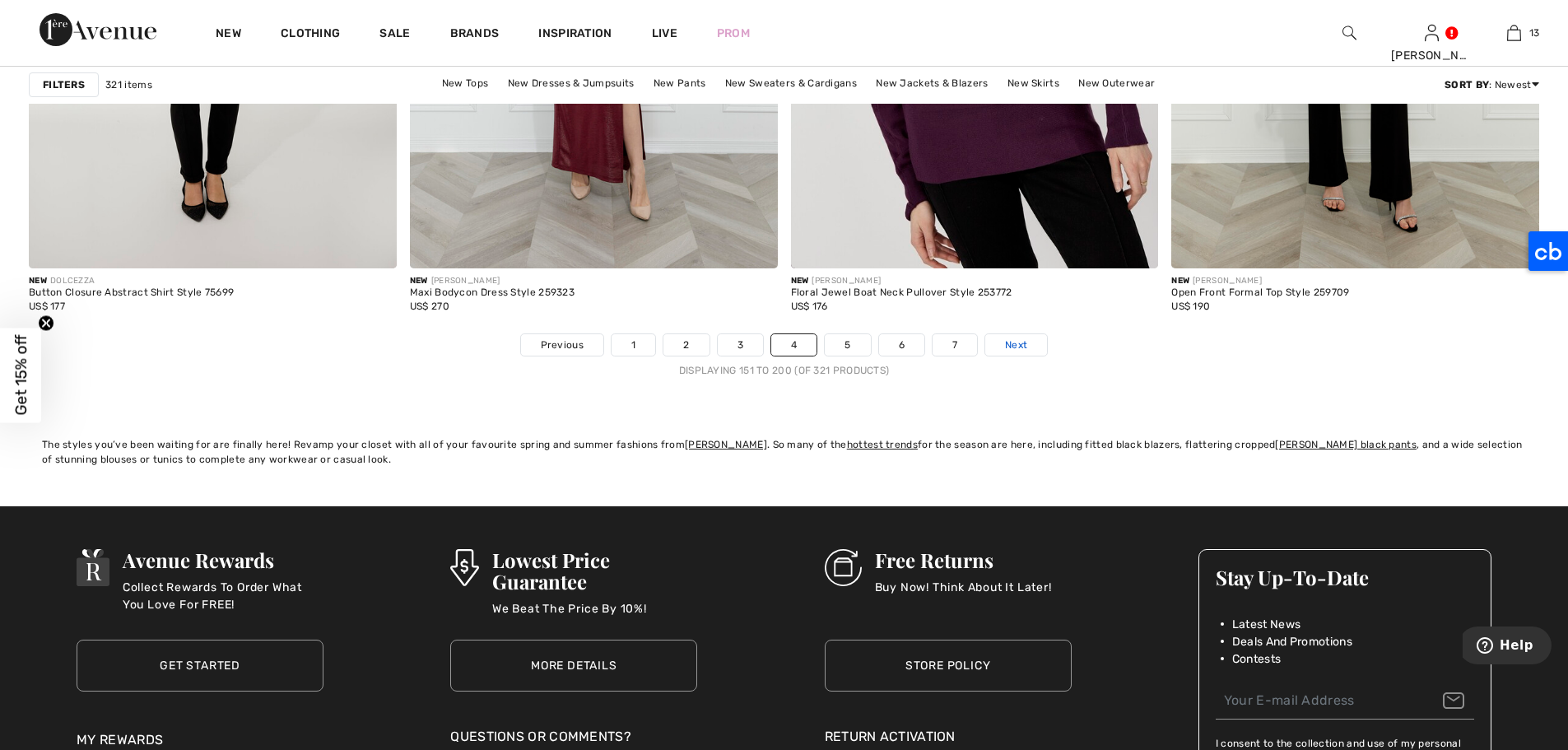
click at [1018, 337] on link "Next" at bounding box center [1016, 345] width 62 height 21
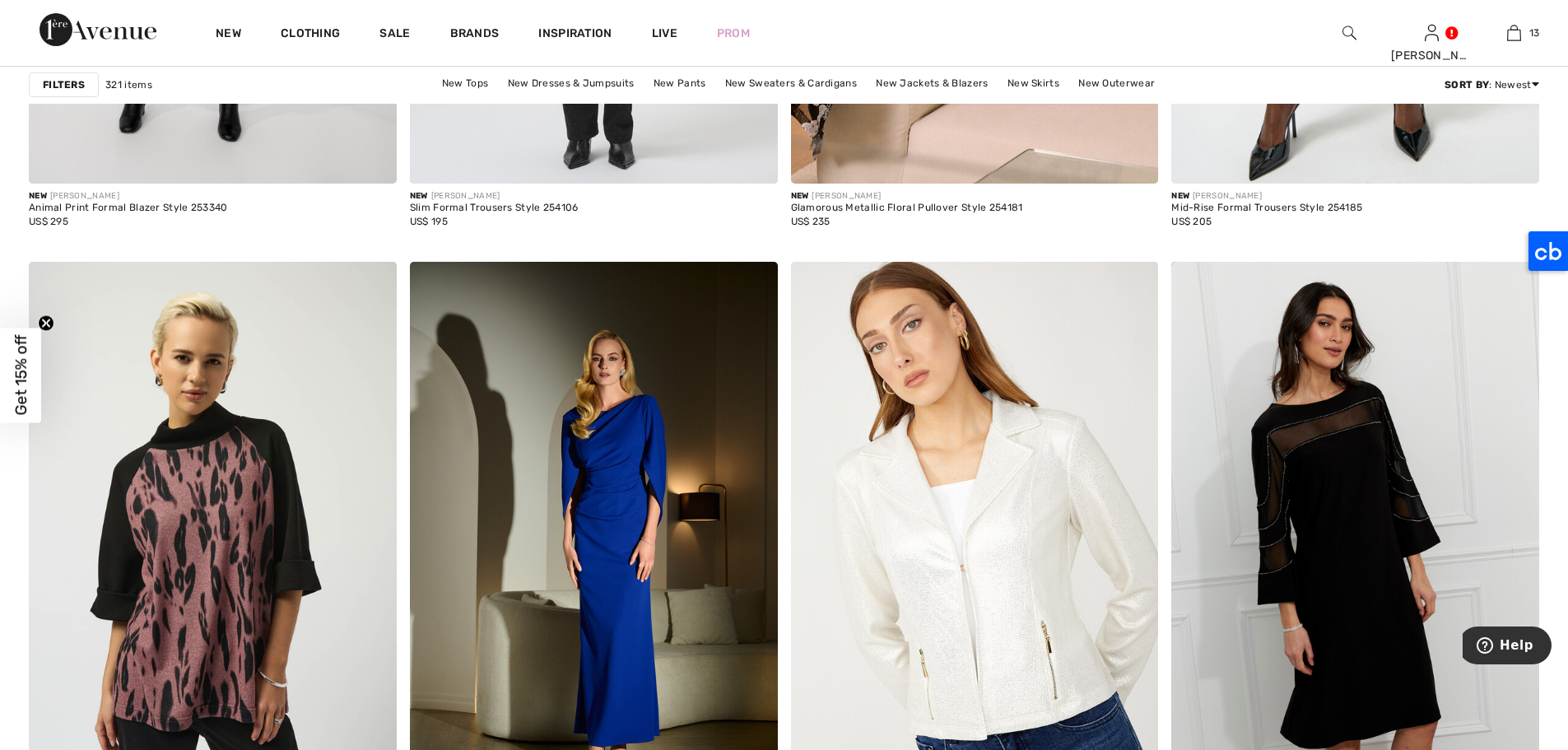
scroll to position [9126, 0]
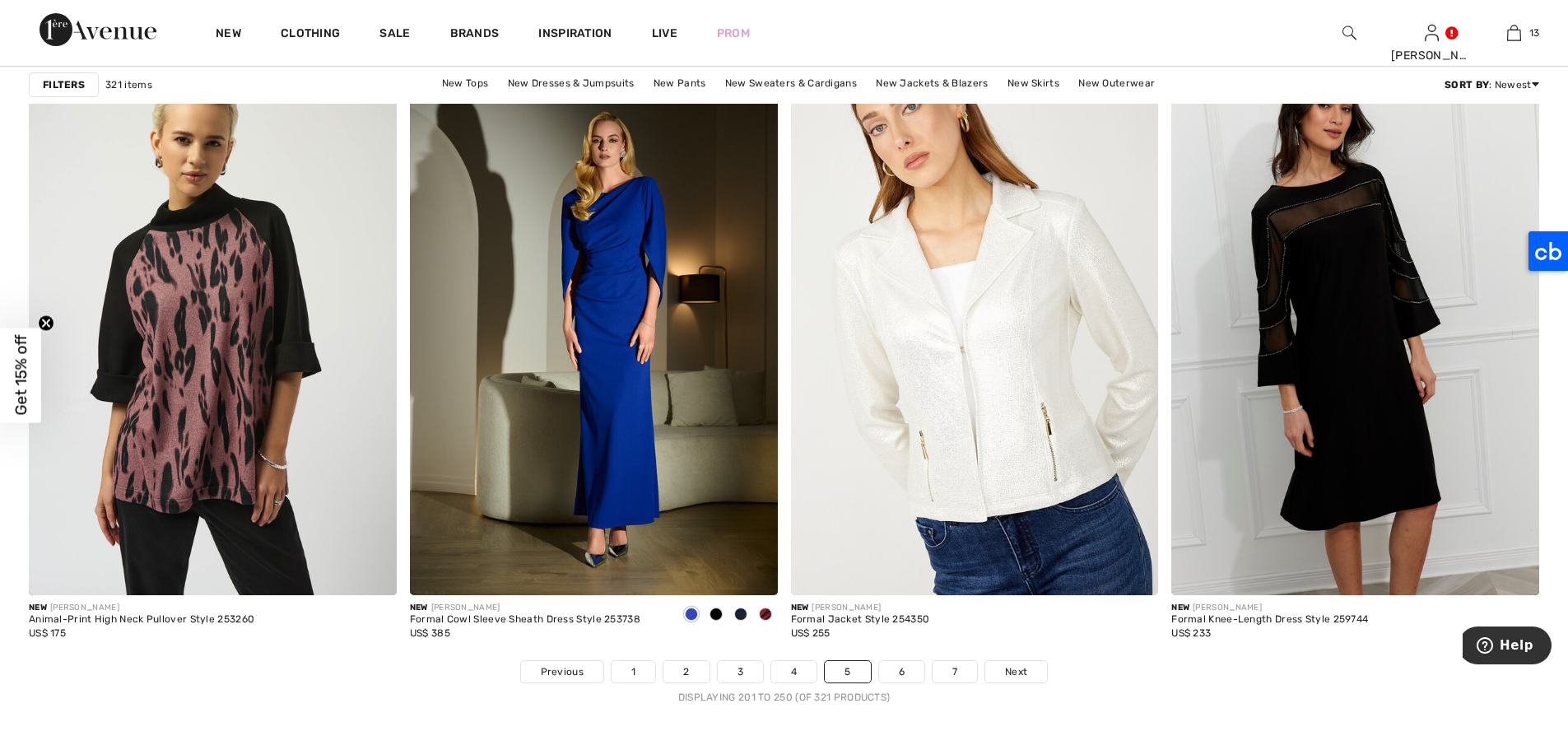
click at [1017, 674] on span "Next" at bounding box center [1016, 671] width 22 height 15
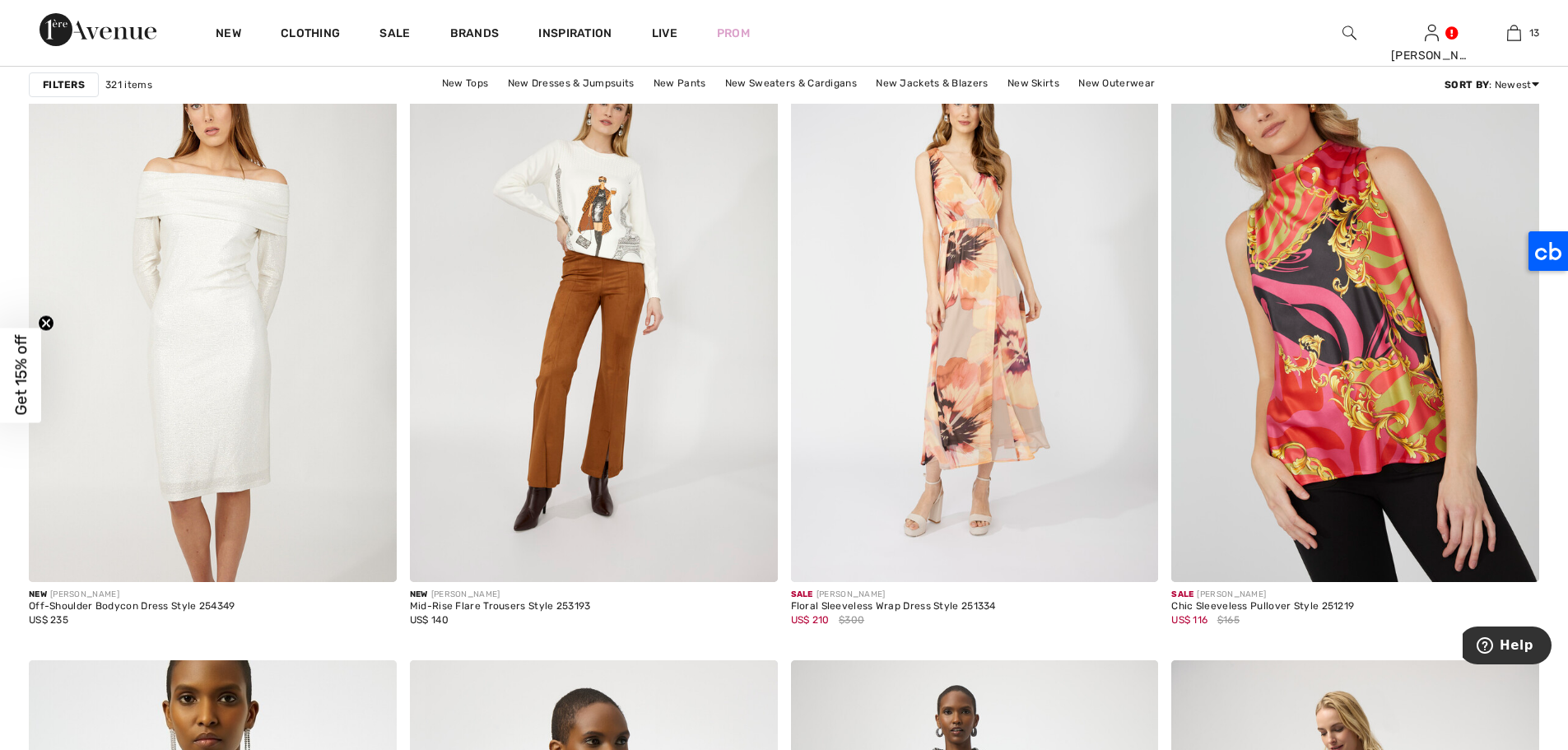
scroll to position [3636, 0]
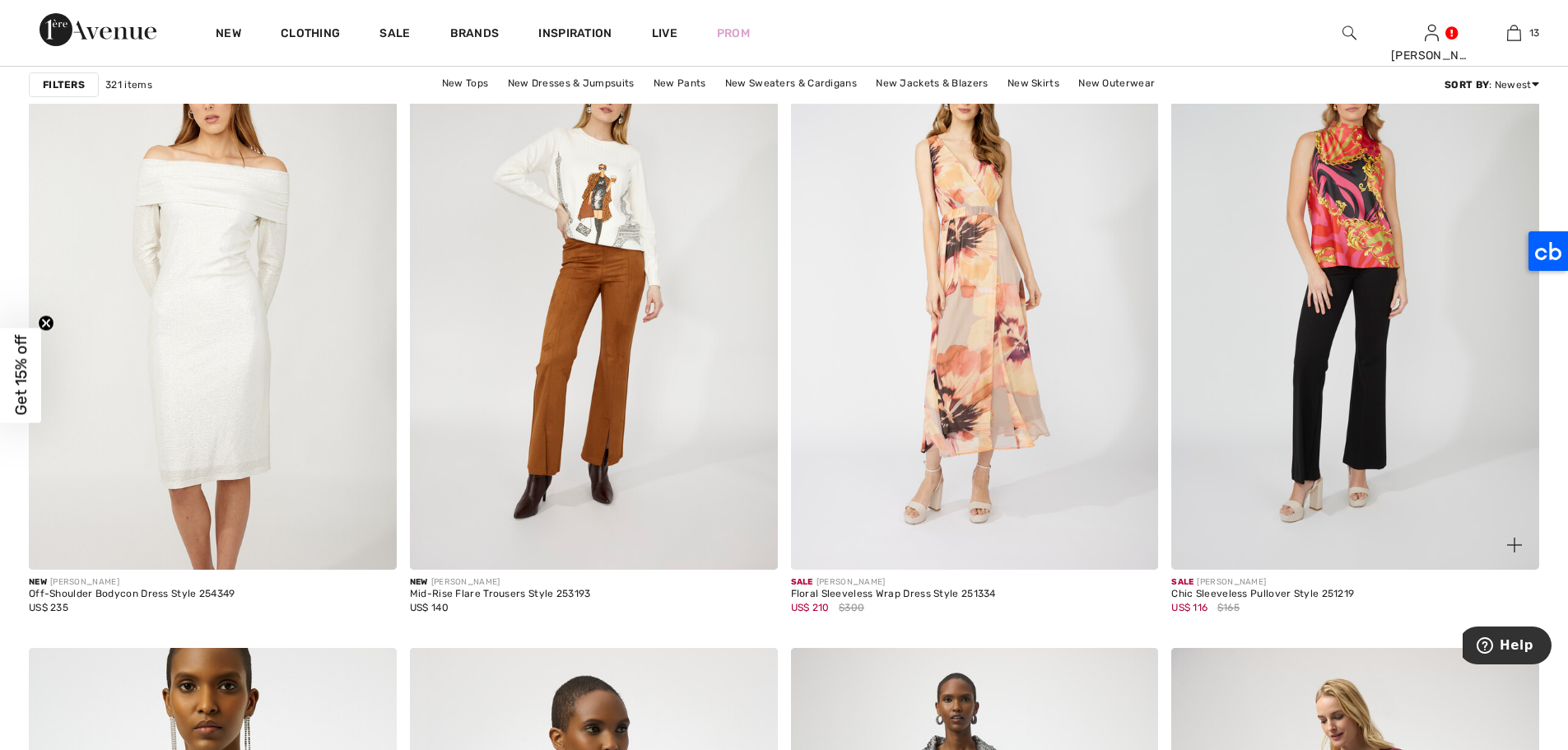
click at [1330, 284] on img at bounding box center [1355, 294] width 368 height 552
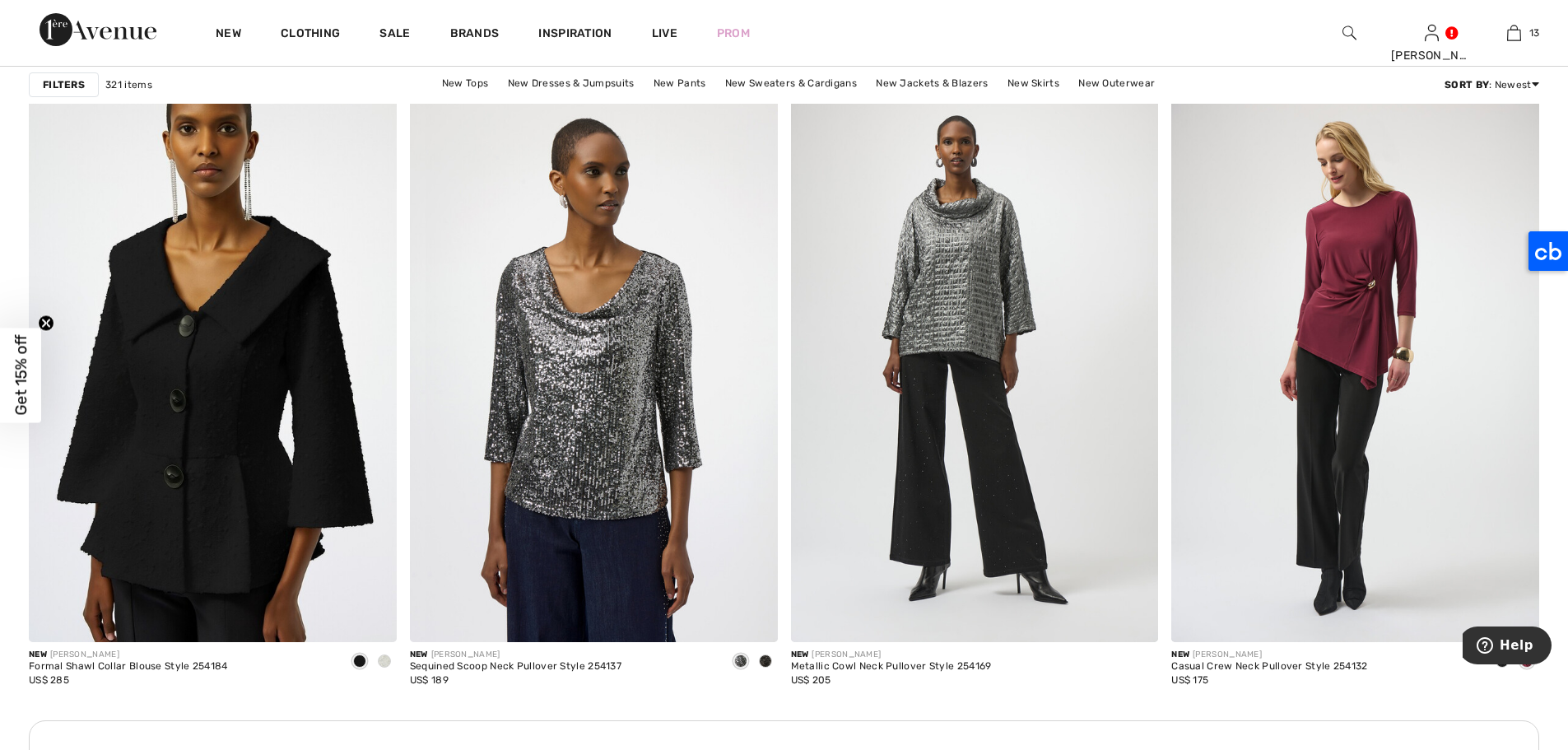
scroll to position [4278, 0]
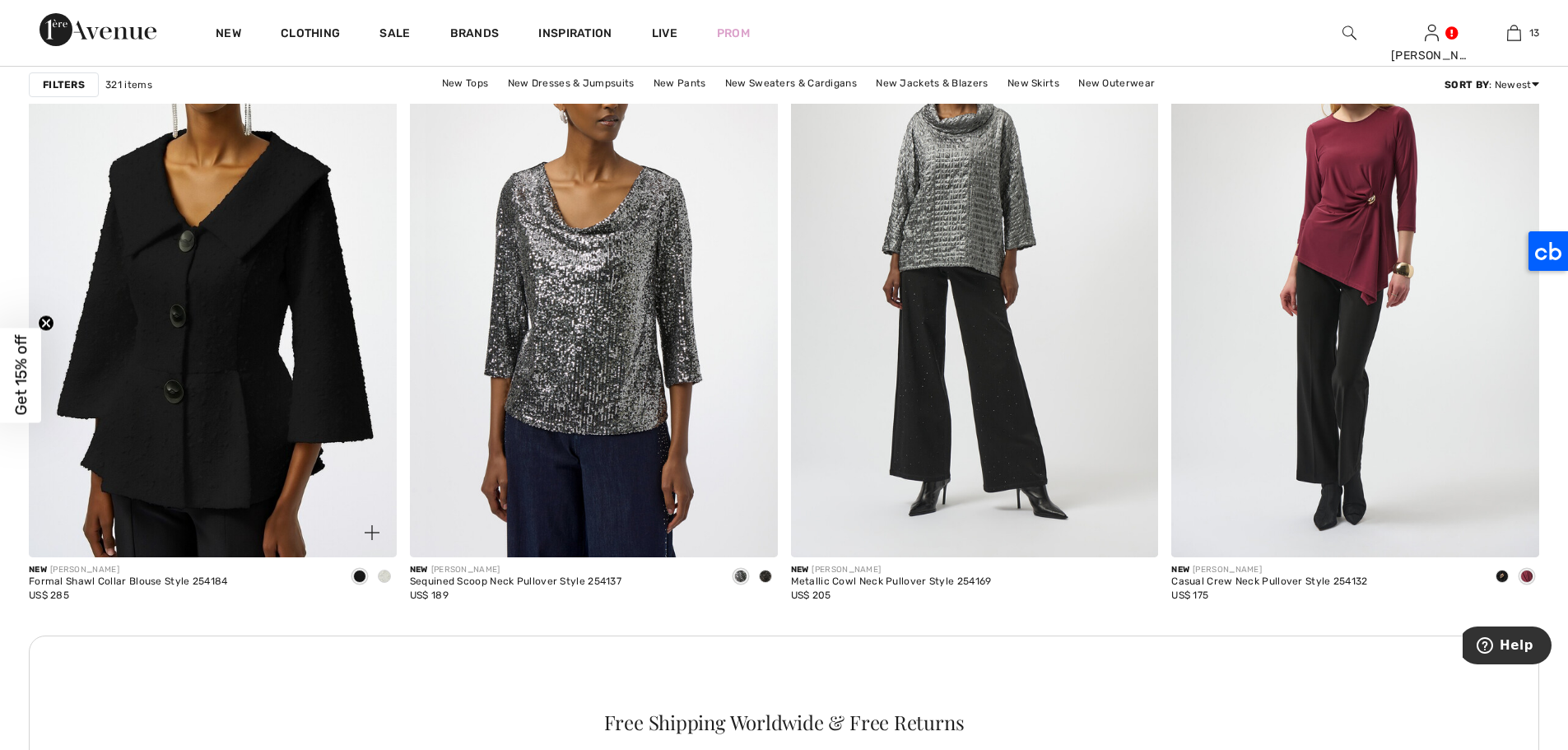
click at [386, 569] on div at bounding box center [385, 578] width 25 height 27
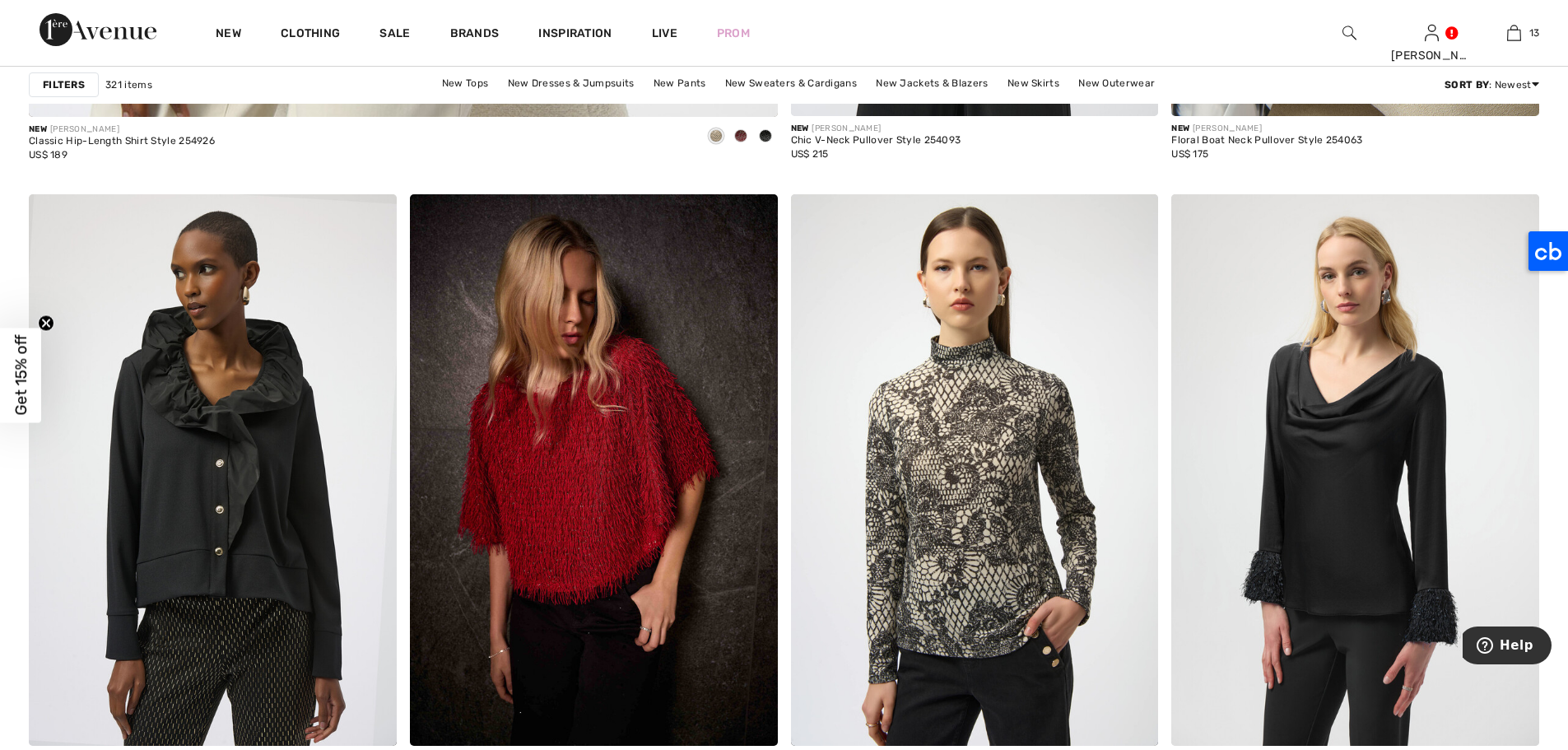
scroll to position [6398, 0]
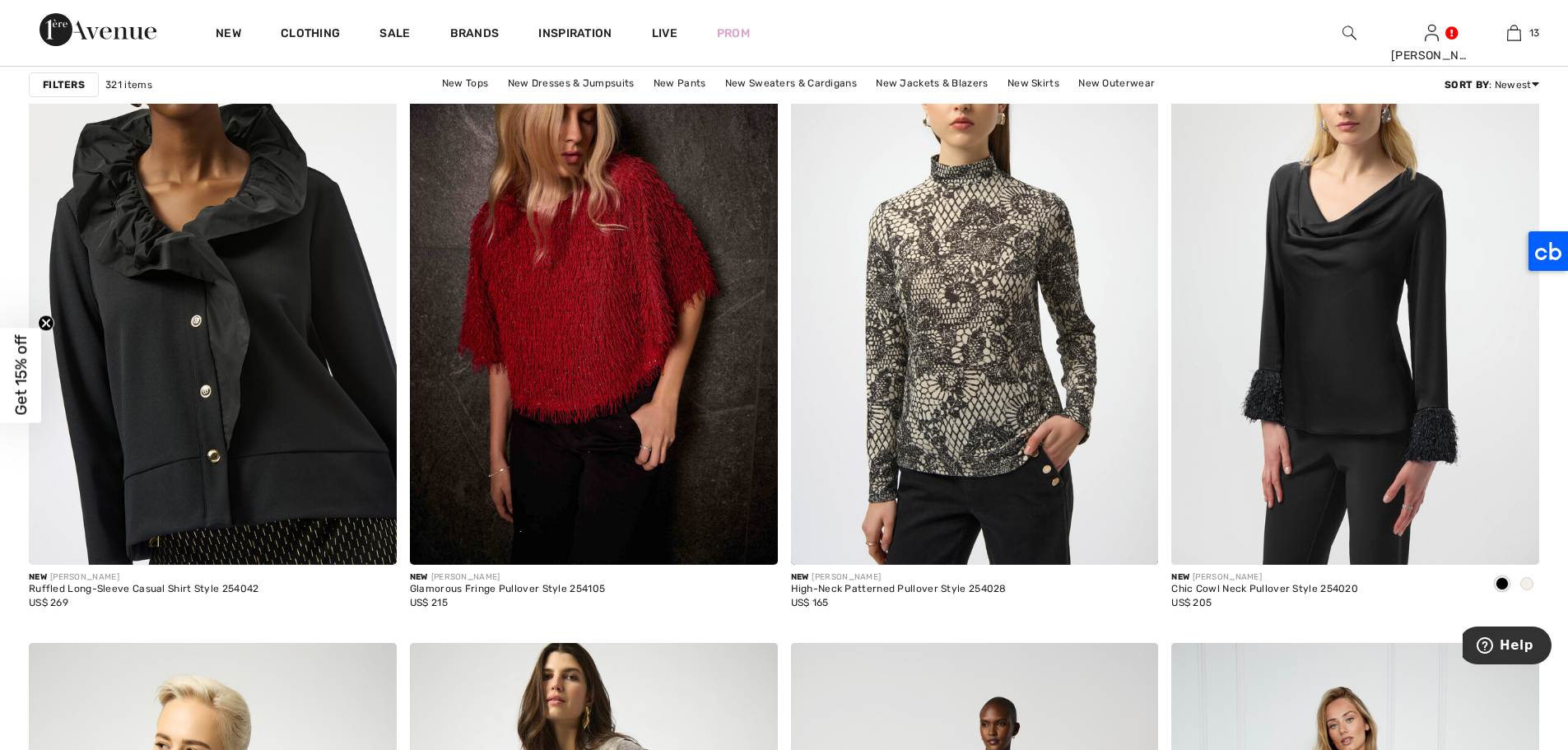
click at [202, 262] on img at bounding box center [212, 289] width 368 height 552
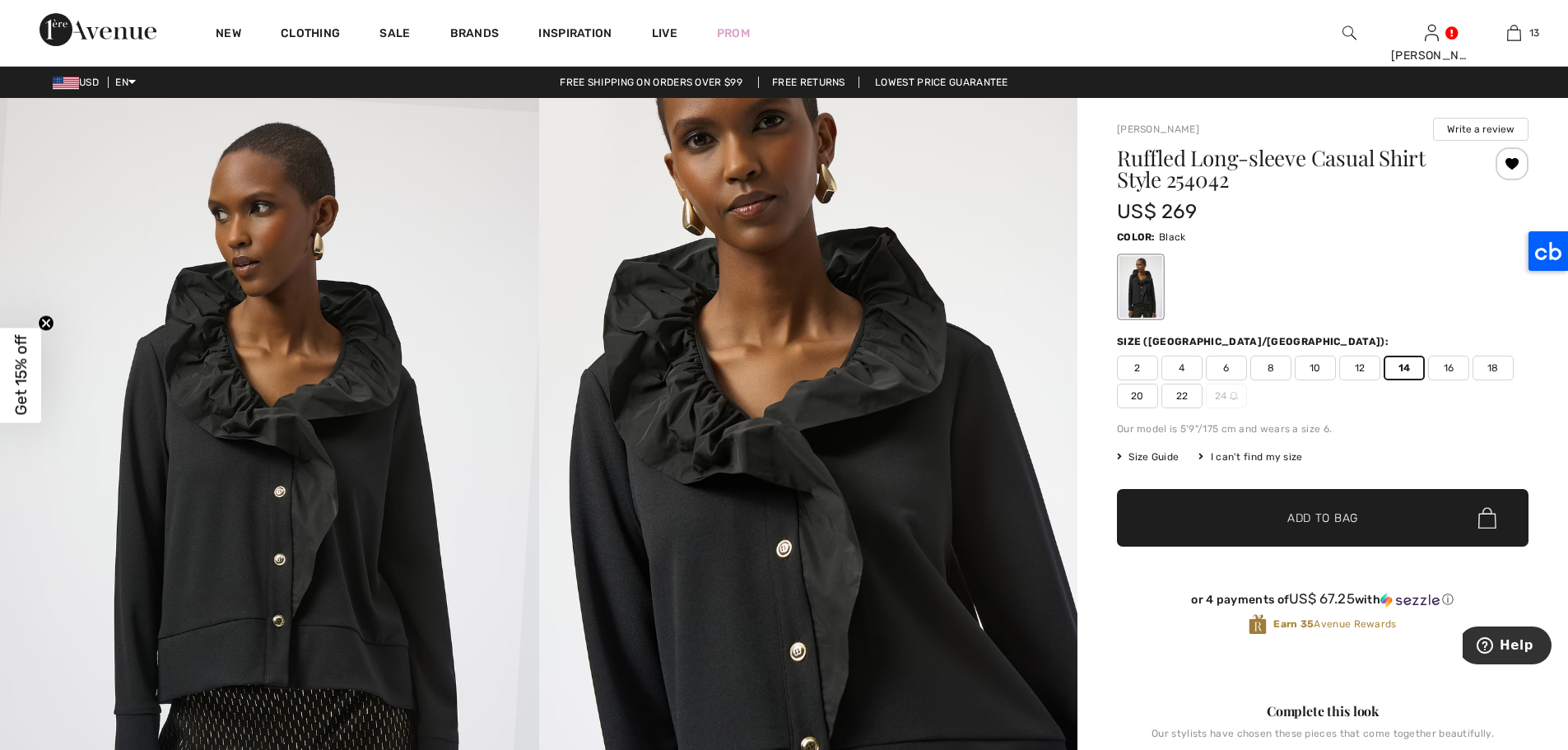
click at [1404, 365] on span "14" at bounding box center [1404, 368] width 41 height 25
click at [1319, 518] on span "Add to Bag" at bounding box center [1322, 518] width 71 height 17
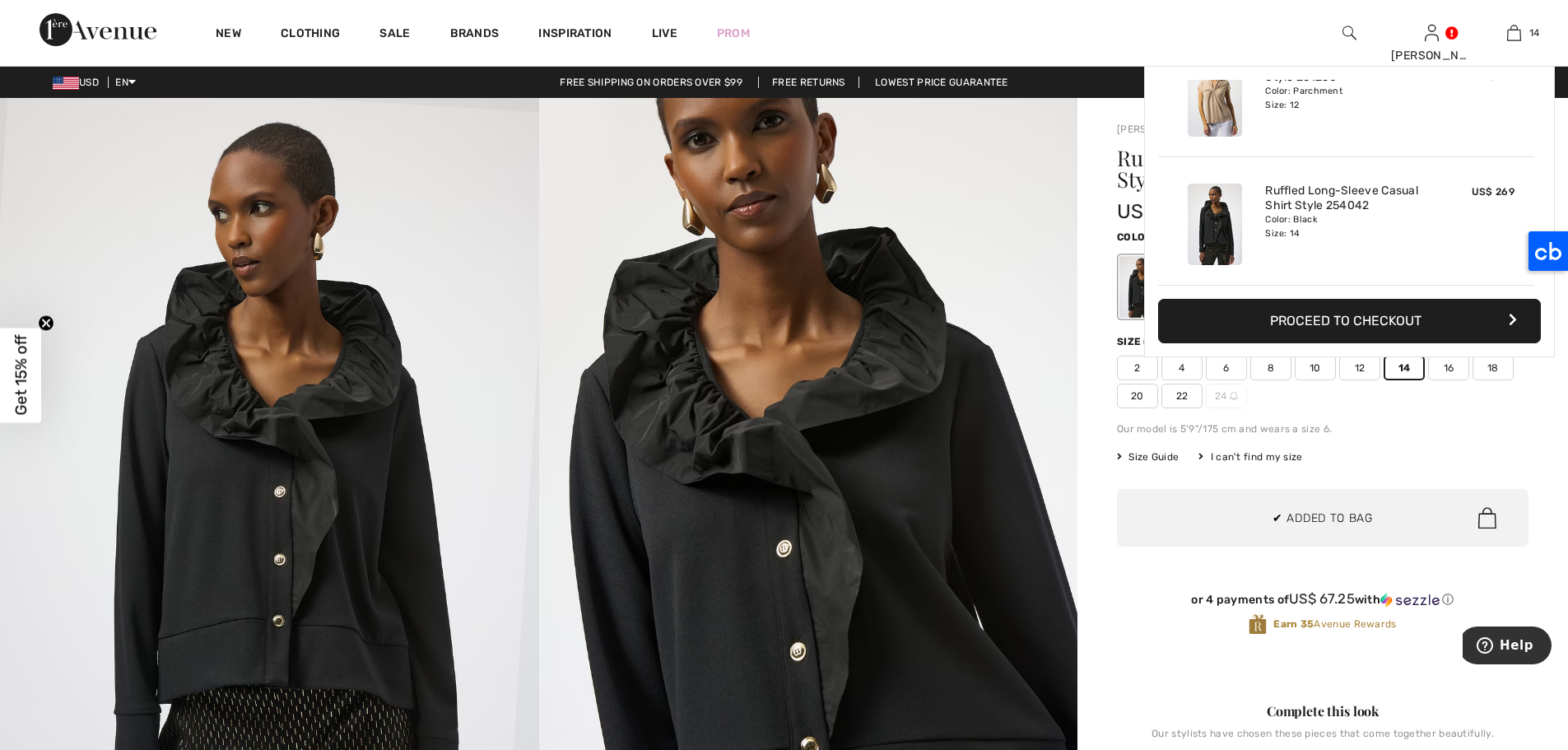
scroll to position [1593, 0]
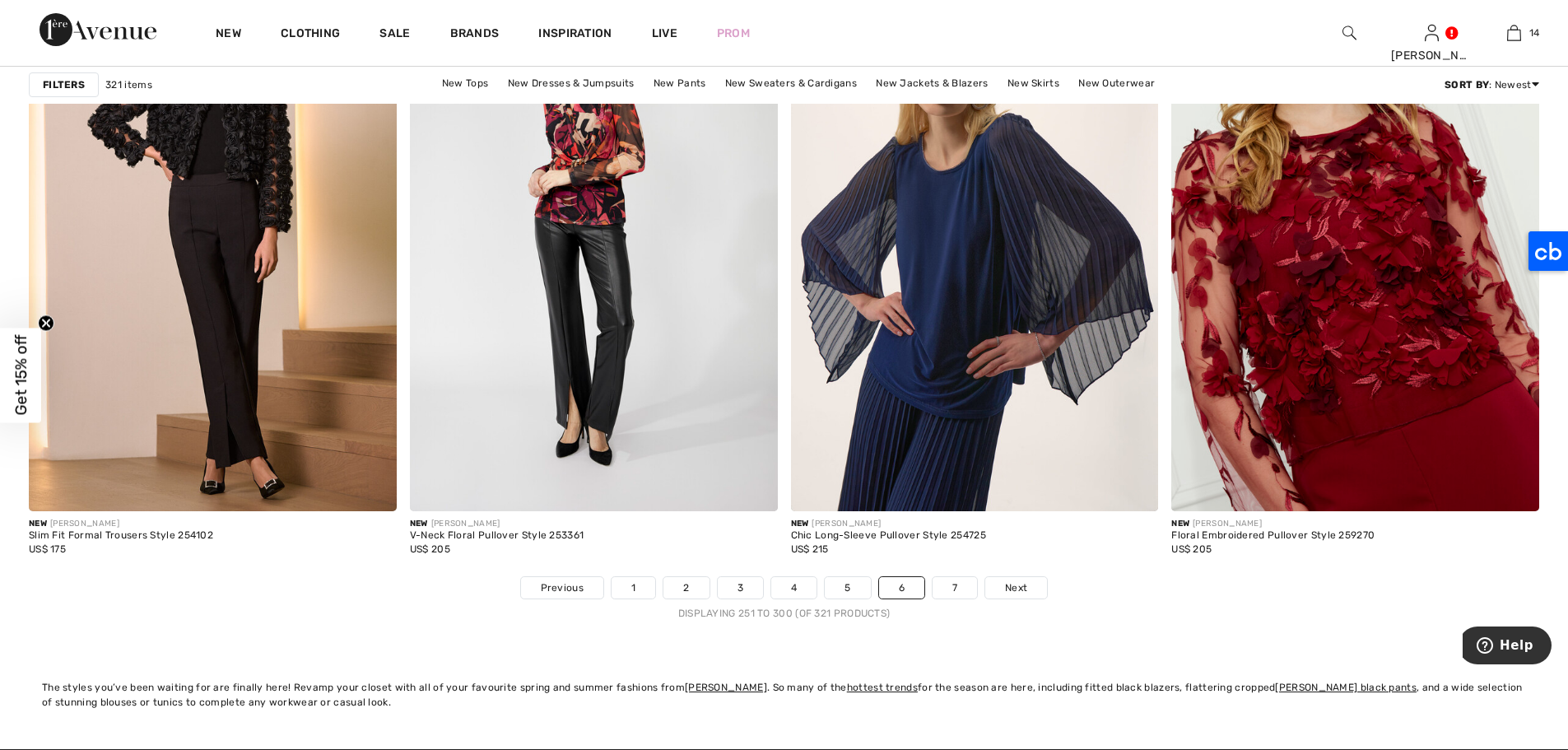
scroll to position [9355, 0]
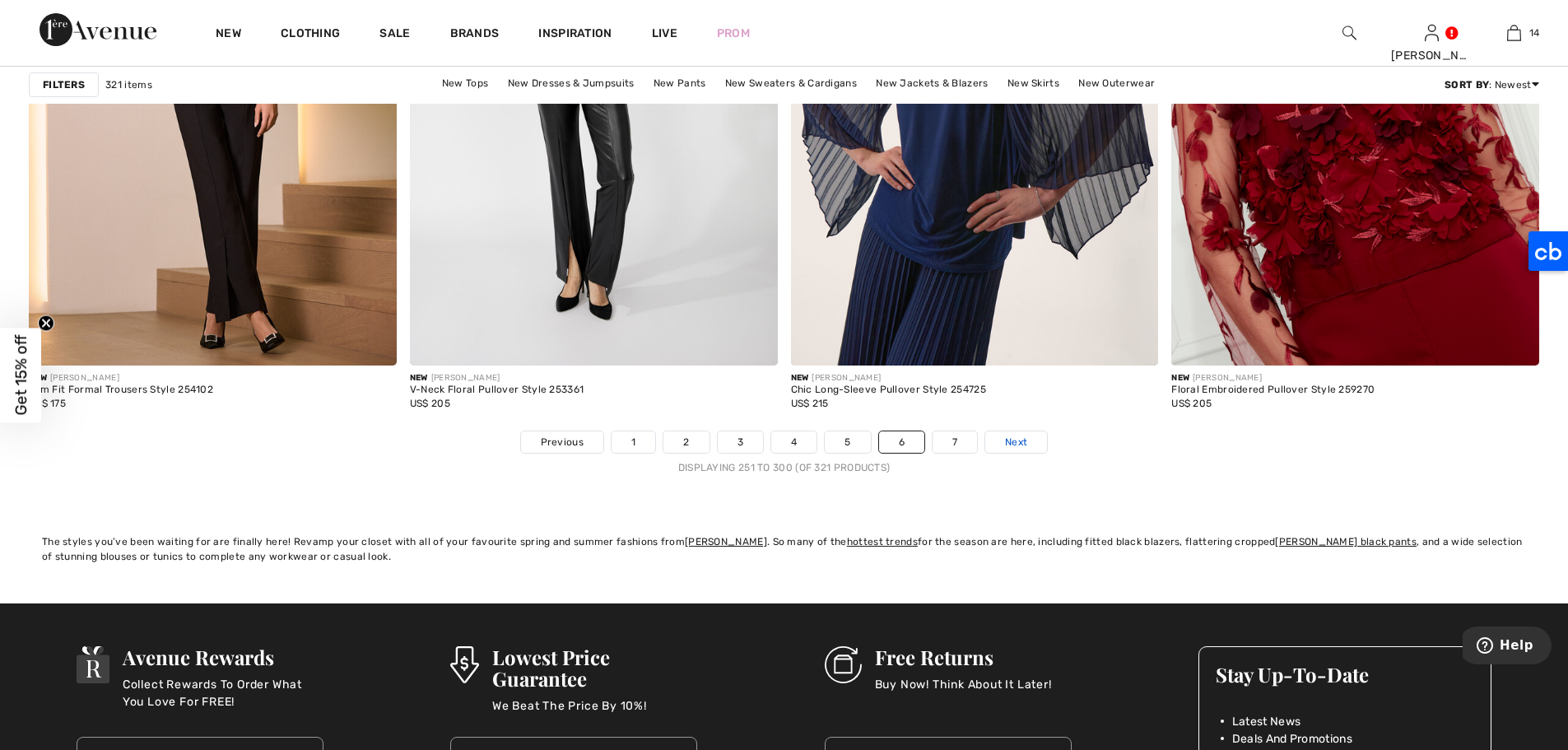
click at [1025, 448] on span "Next" at bounding box center [1016, 442] width 22 height 15
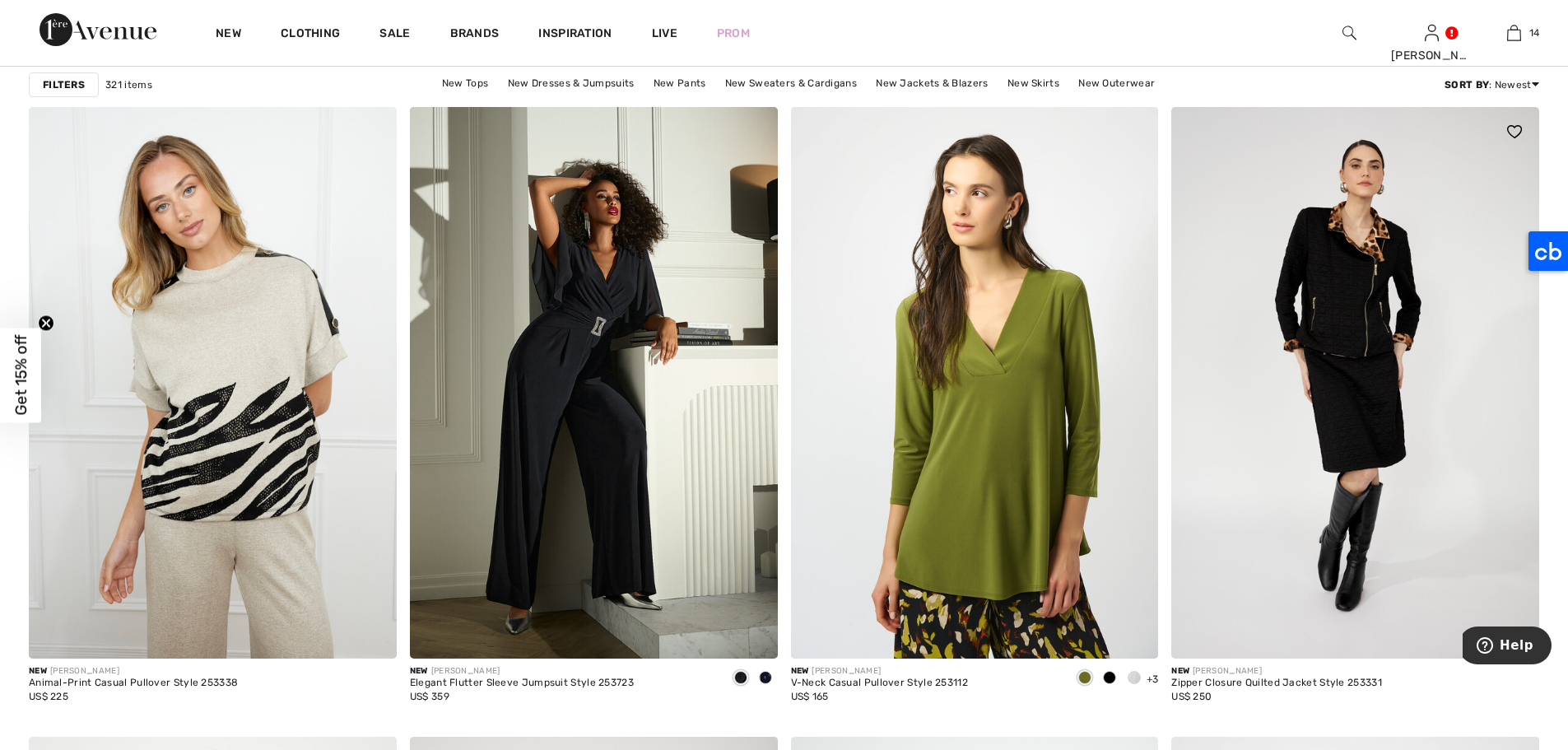
scroll to position [1425, 0]
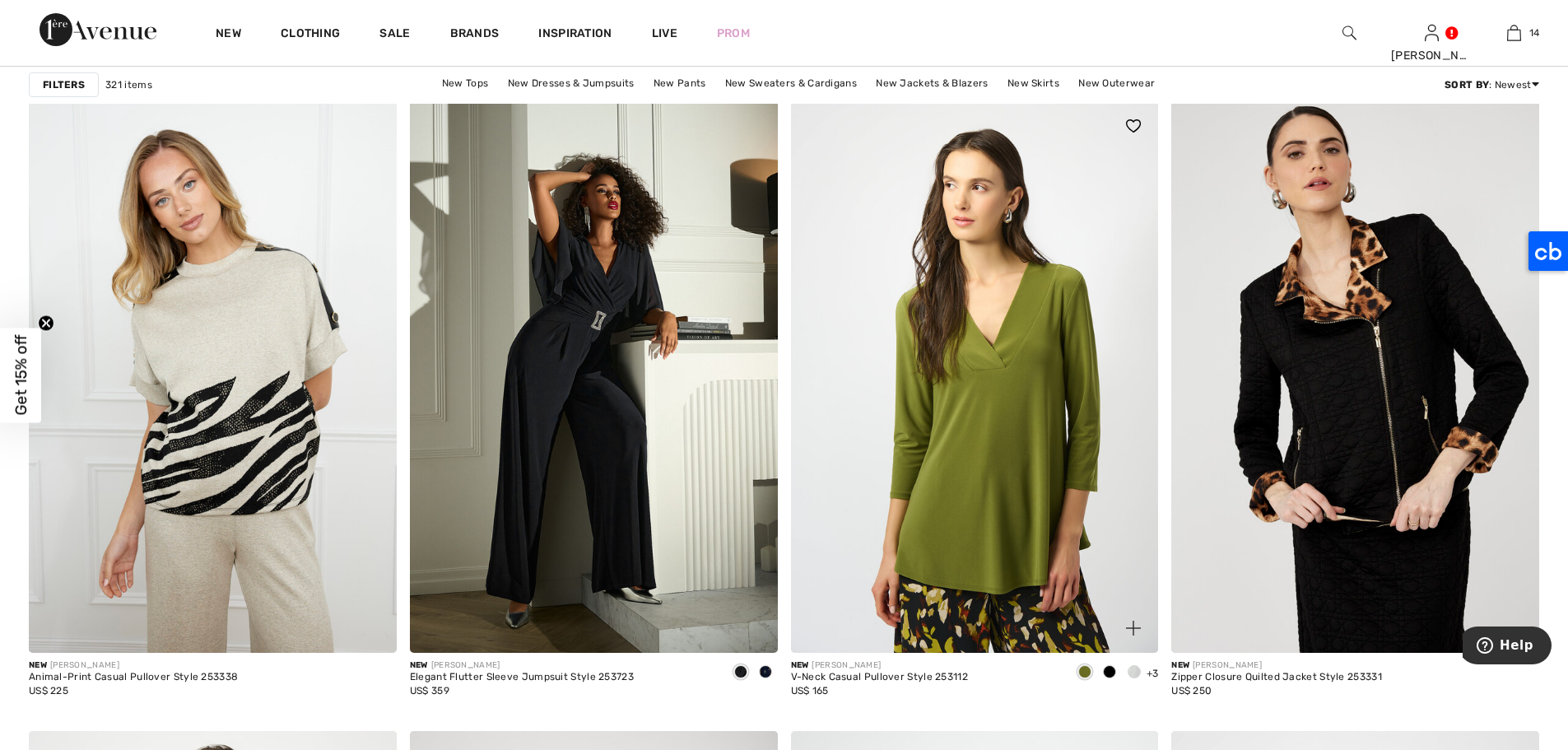
click at [1108, 672] on span at bounding box center [1109, 671] width 13 height 13
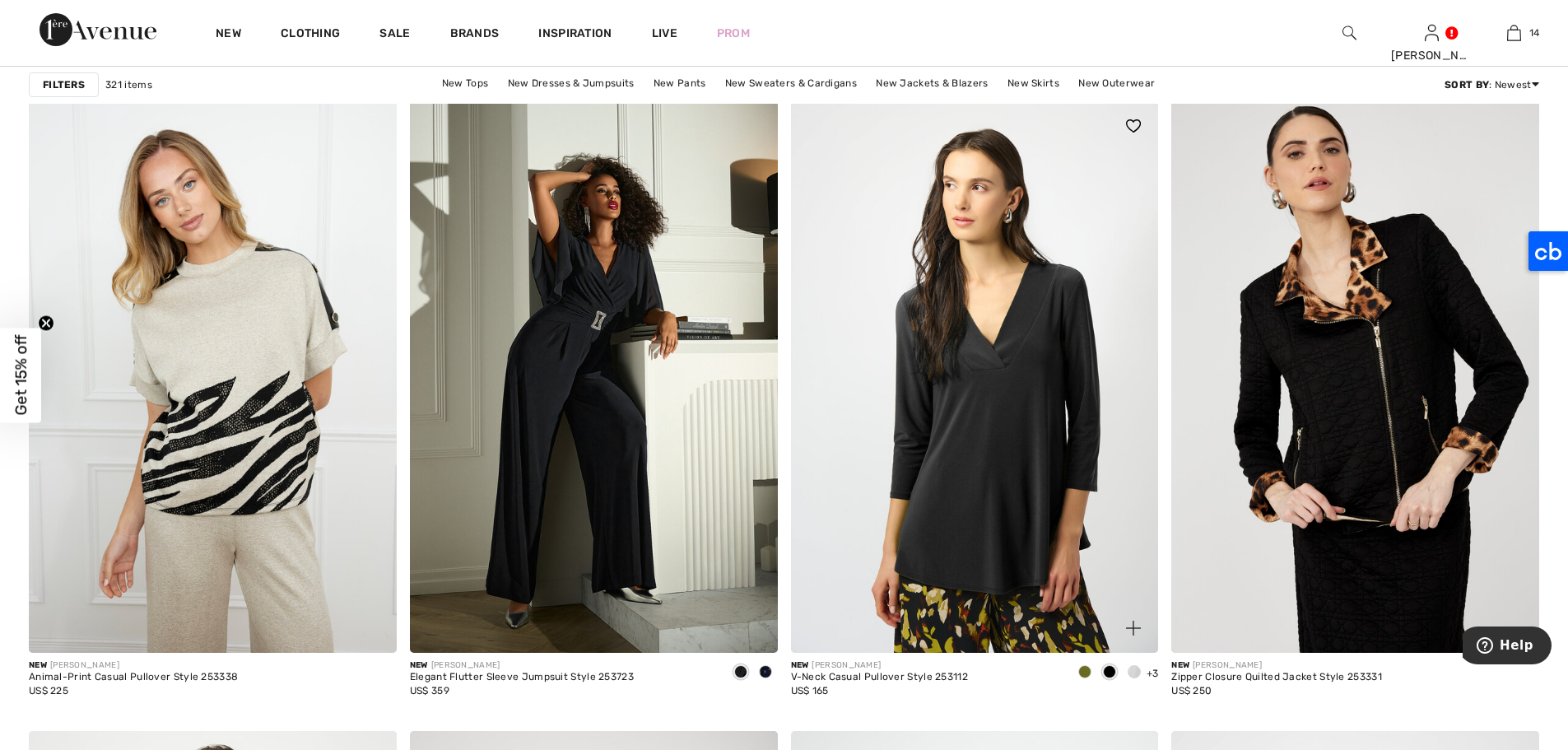
click at [1128, 667] on span at bounding box center [1134, 671] width 13 height 13
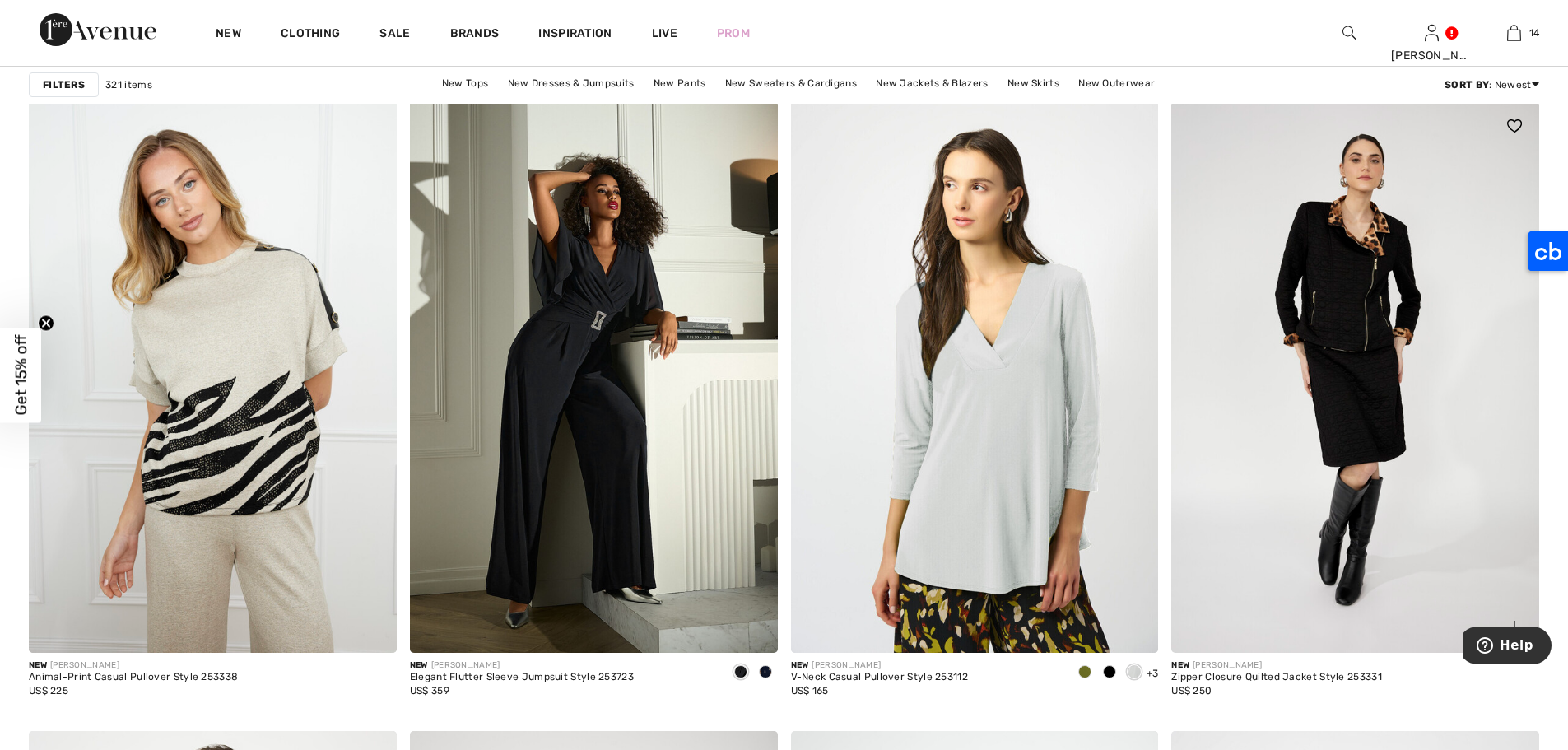
click at [1341, 271] on img at bounding box center [1355, 377] width 368 height 552
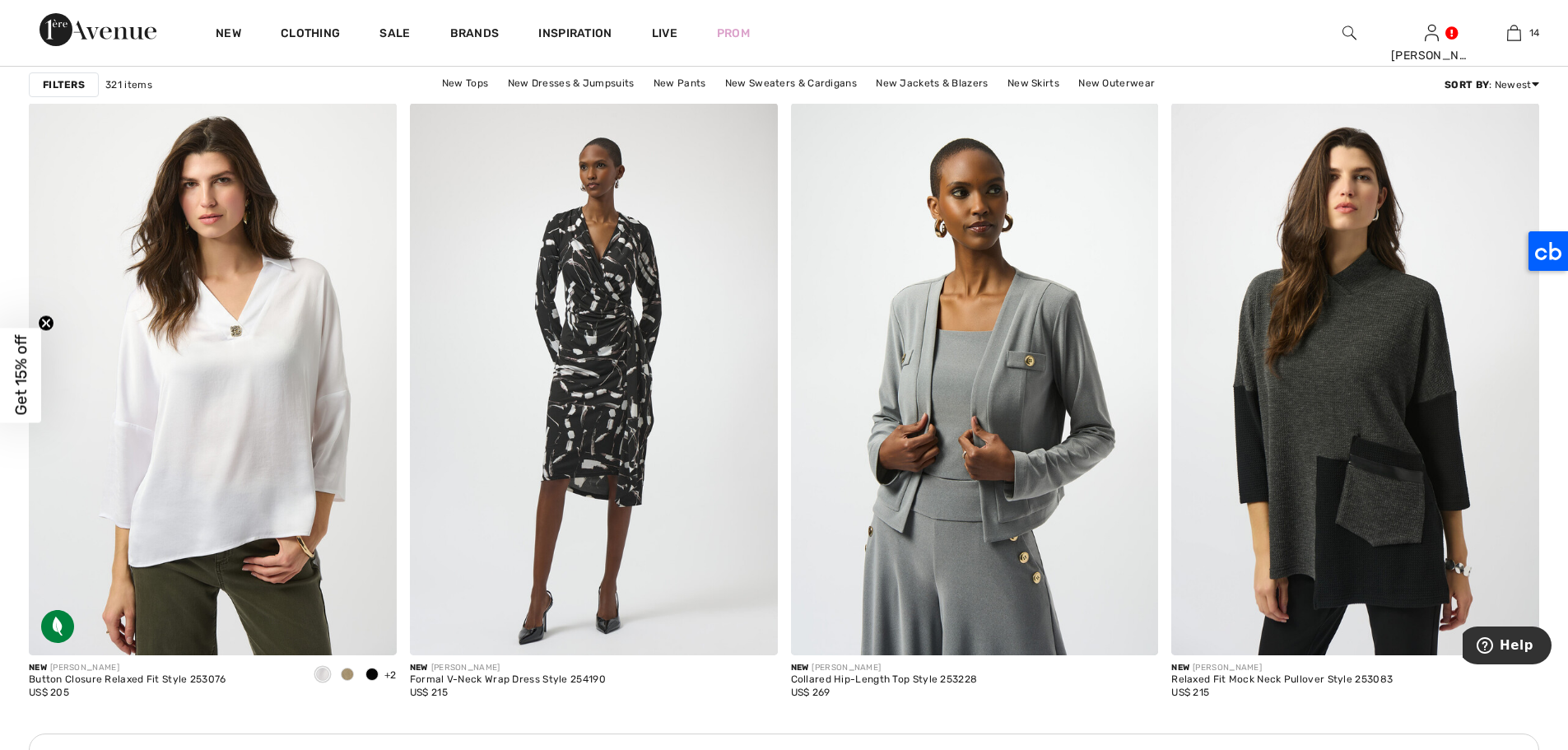
scroll to position [2059, 0]
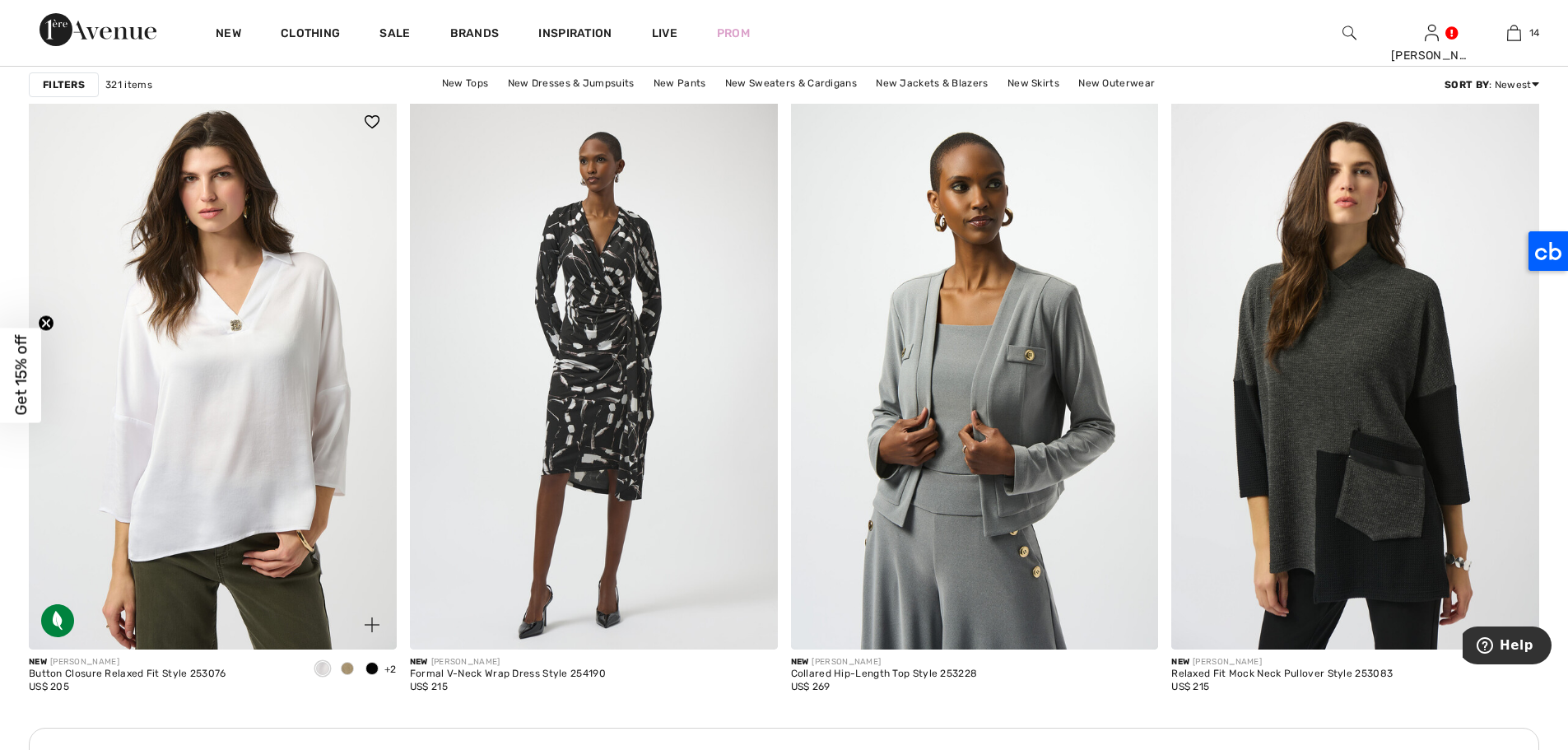
click at [369, 668] on span at bounding box center [371, 669] width 13 height 13
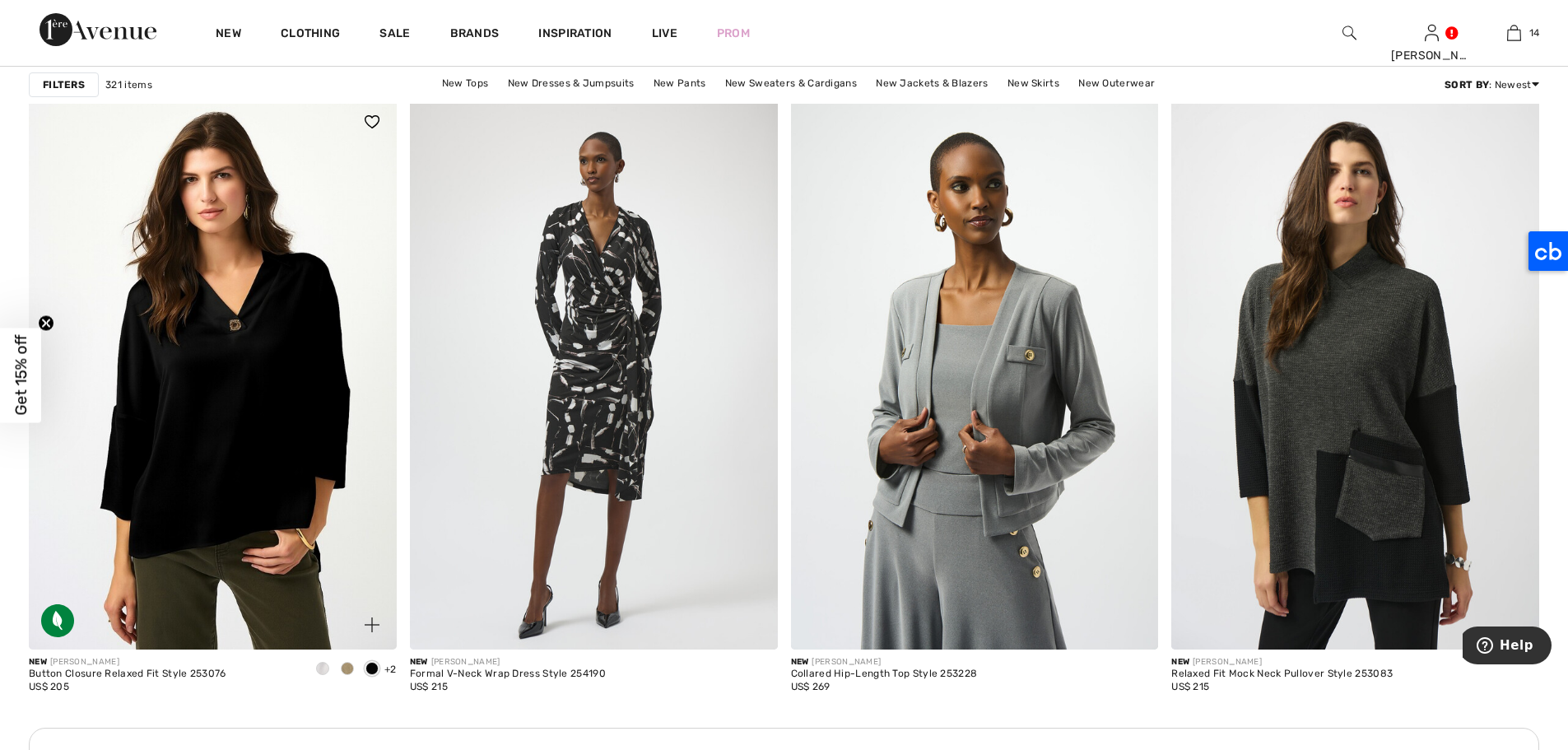
click at [350, 667] on span at bounding box center [347, 669] width 13 height 13
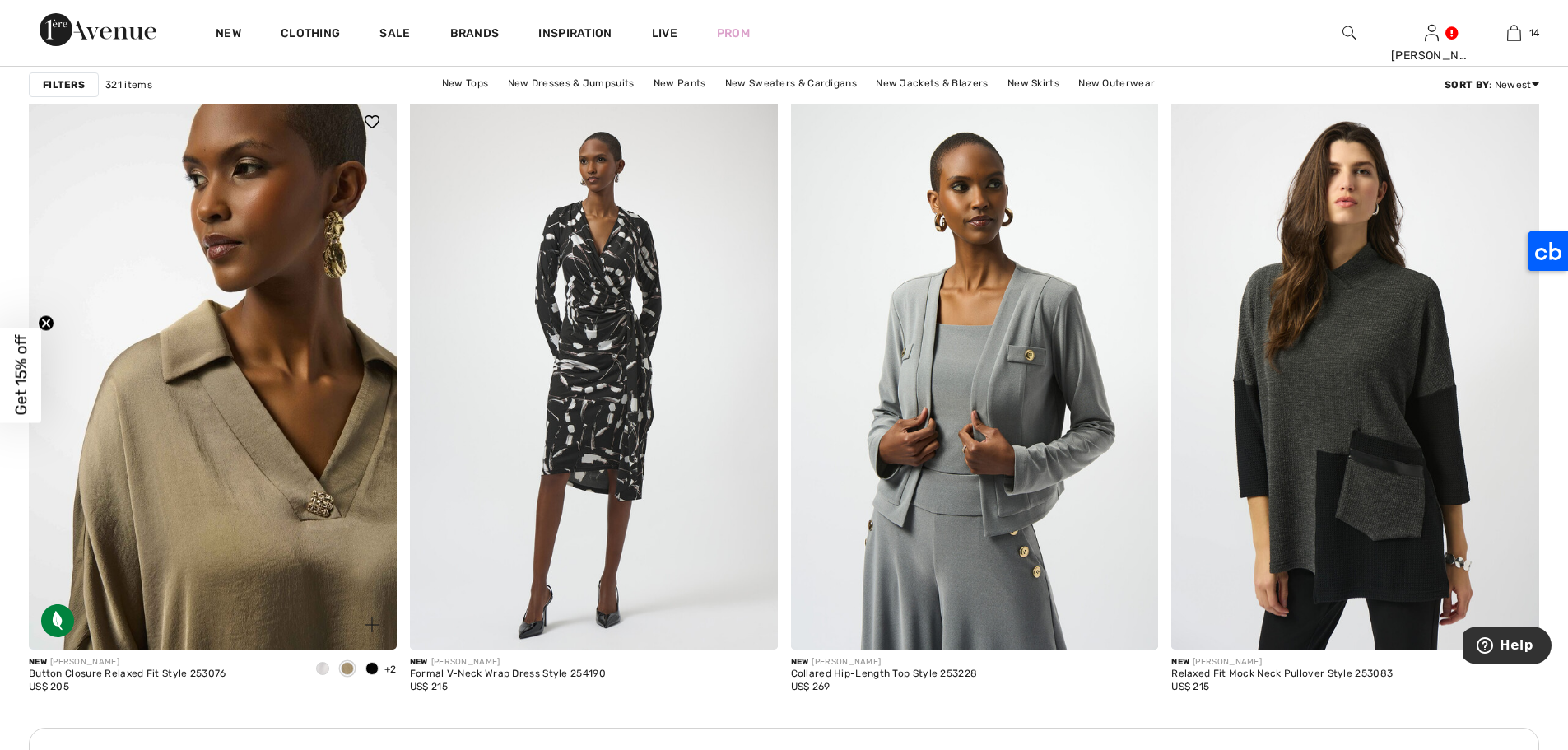
click at [301, 365] on img at bounding box center [212, 373] width 368 height 552
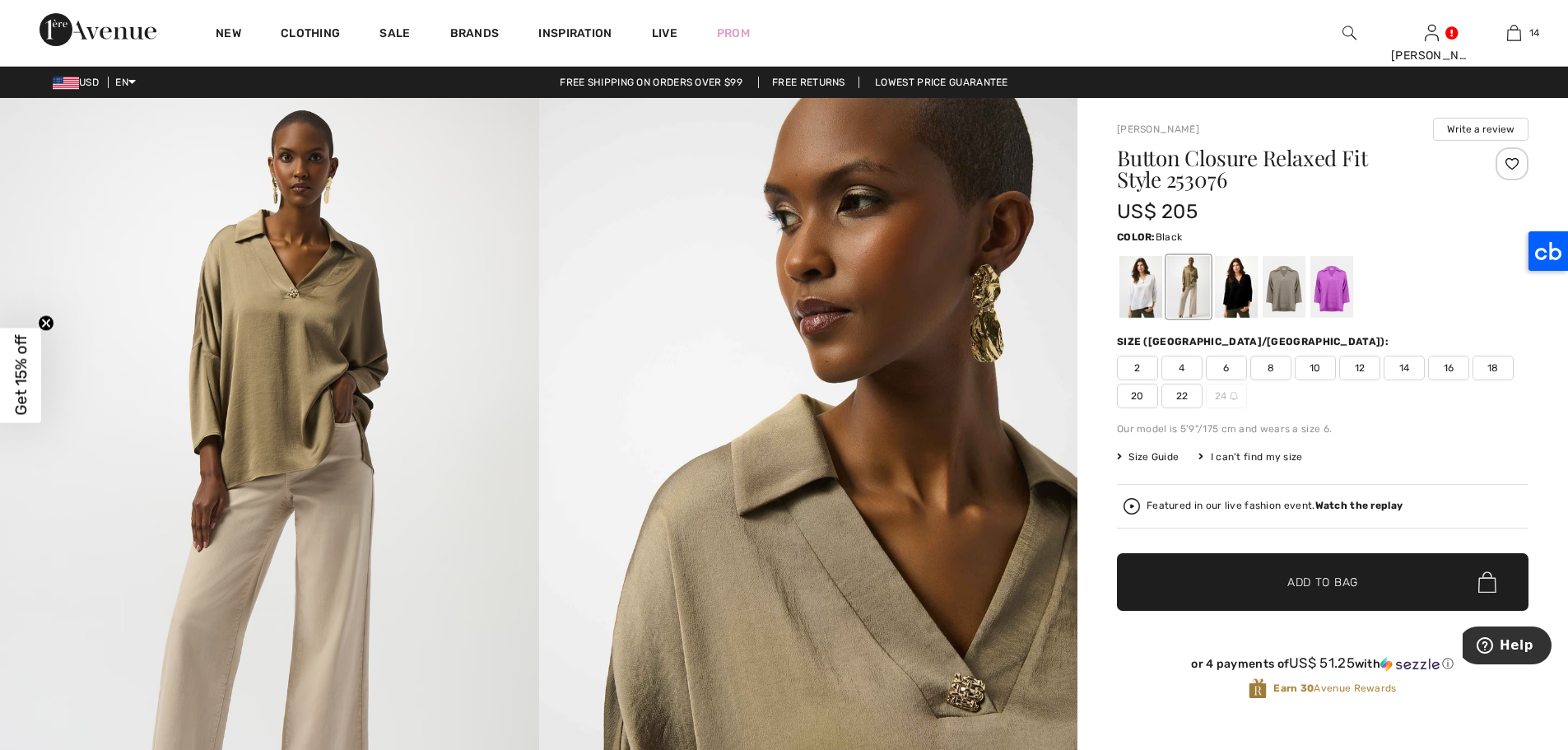
click at [1245, 288] on div at bounding box center [1236, 287] width 43 height 62
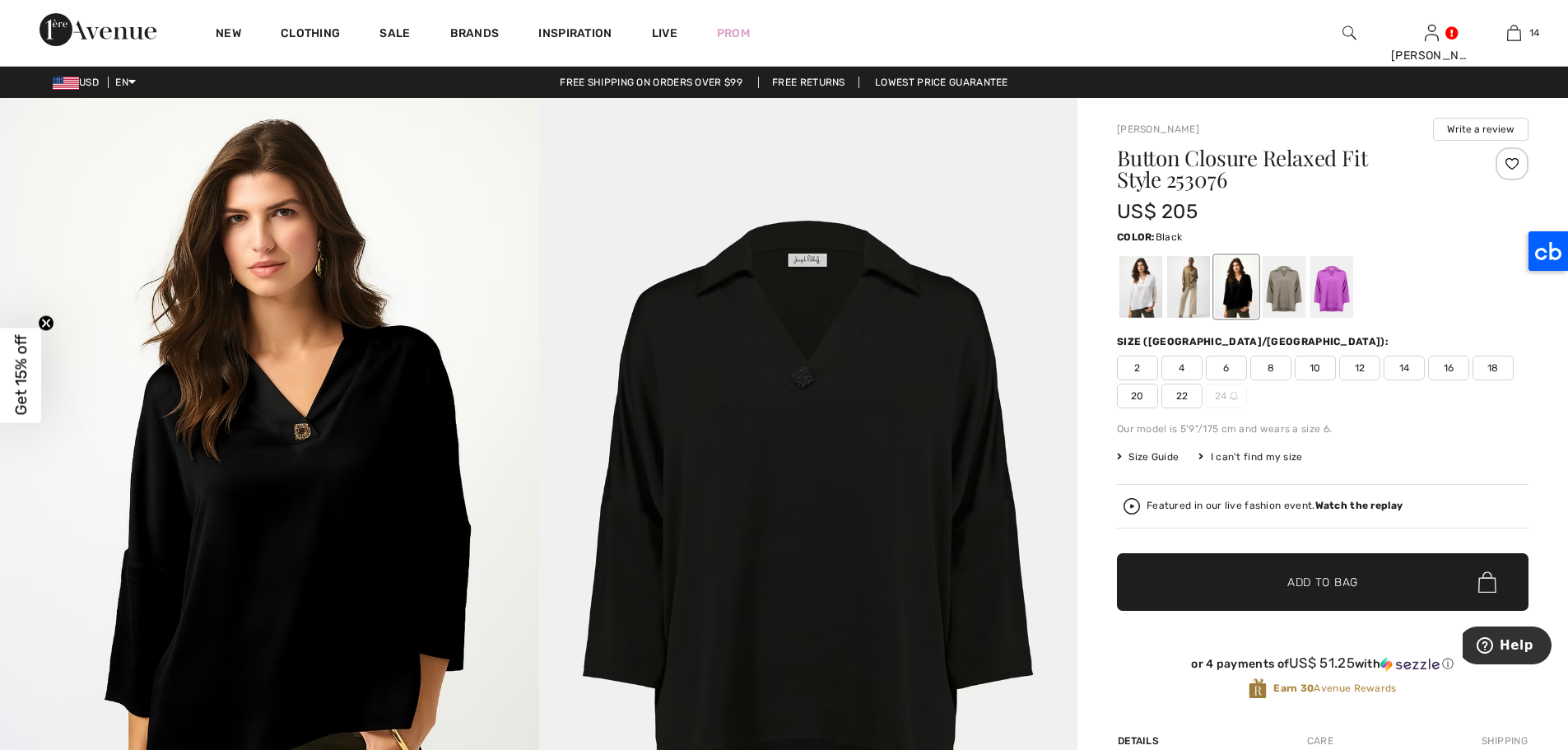
click at [1355, 376] on span "12" at bounding box center [1360, 368] width 41 height 25
click at [1423, 589] on span "✔ Added to Bag Add to Bag" at bounding box center [1323, 582] width 411 height 58
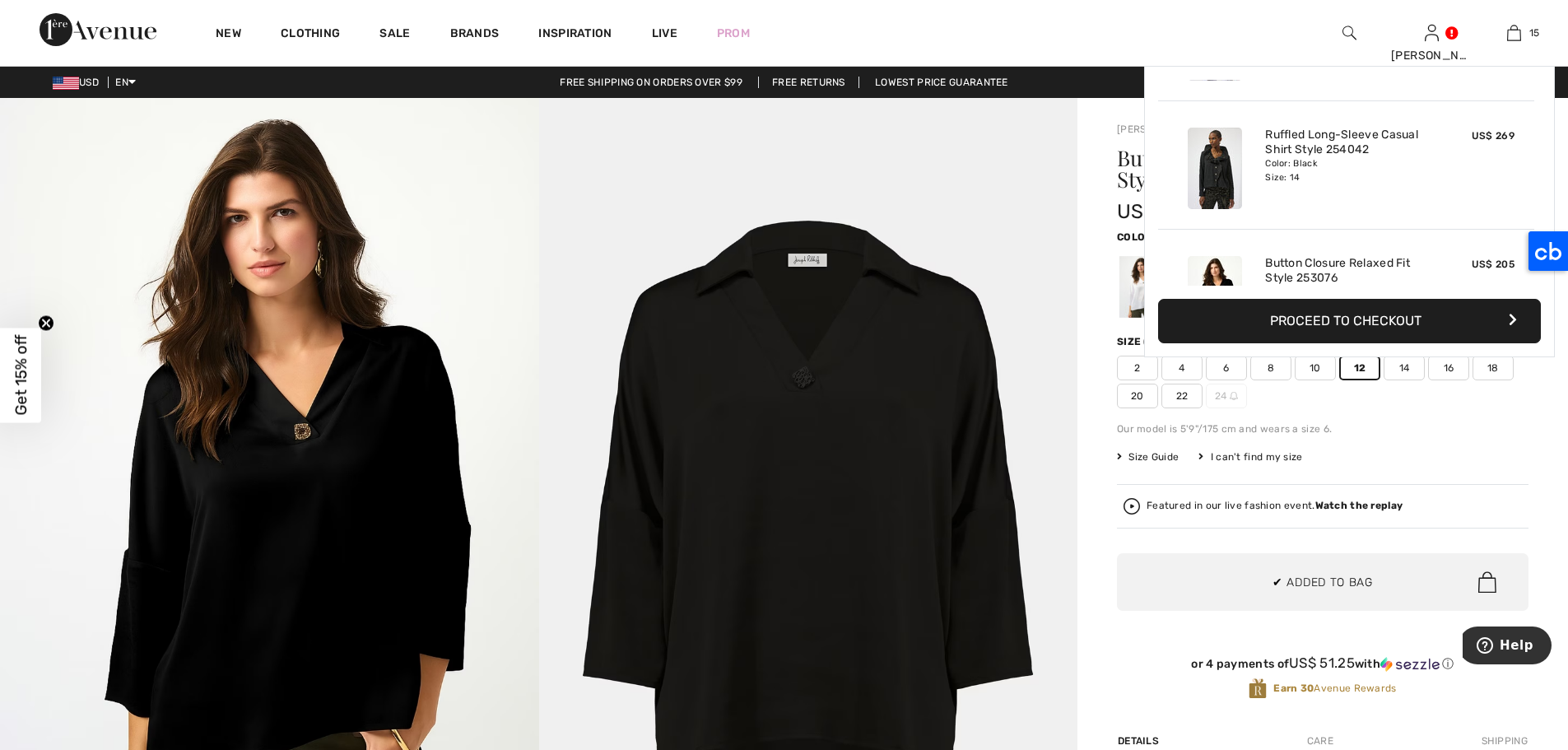
scroll to position [1721, 0]
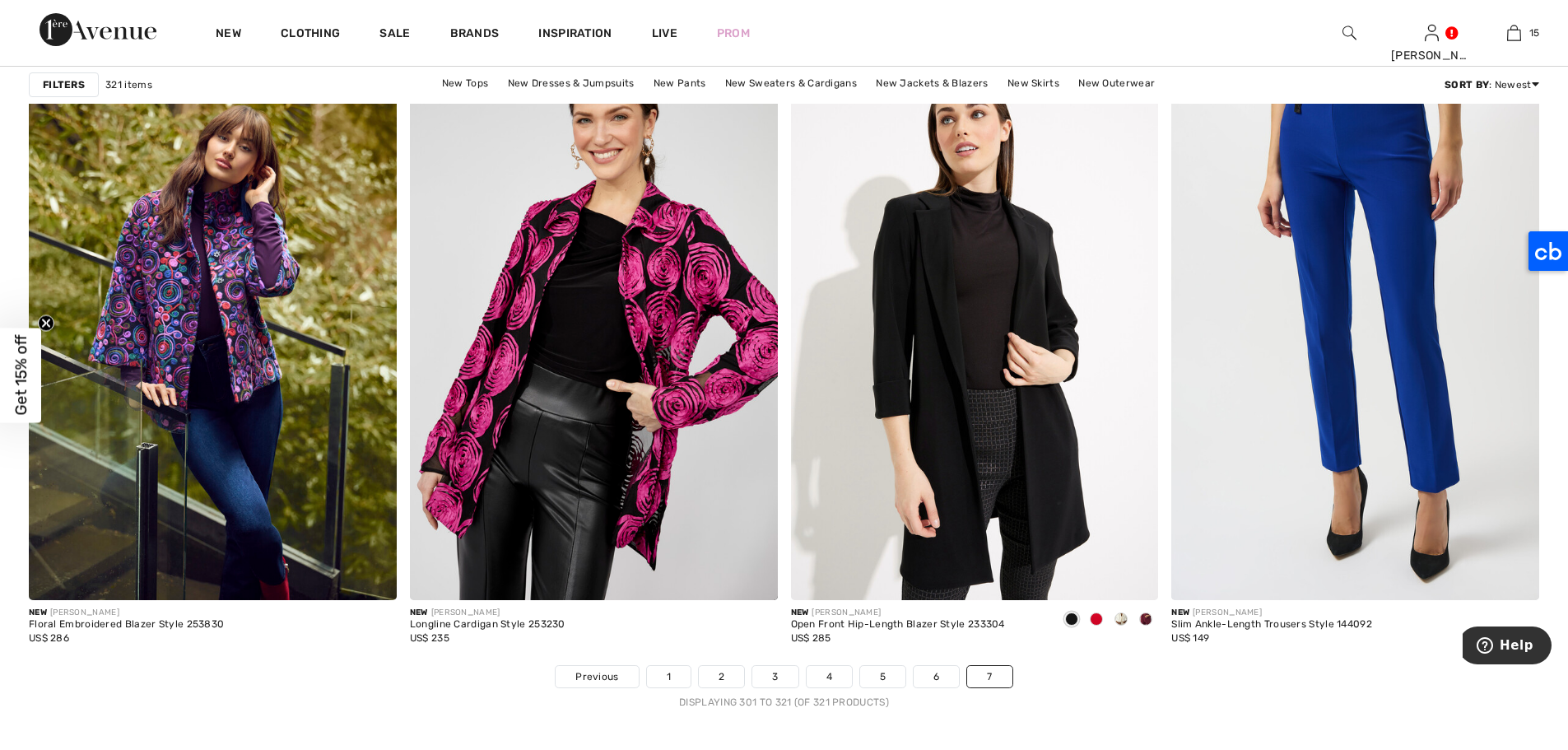
scroll to position [3622, 0]
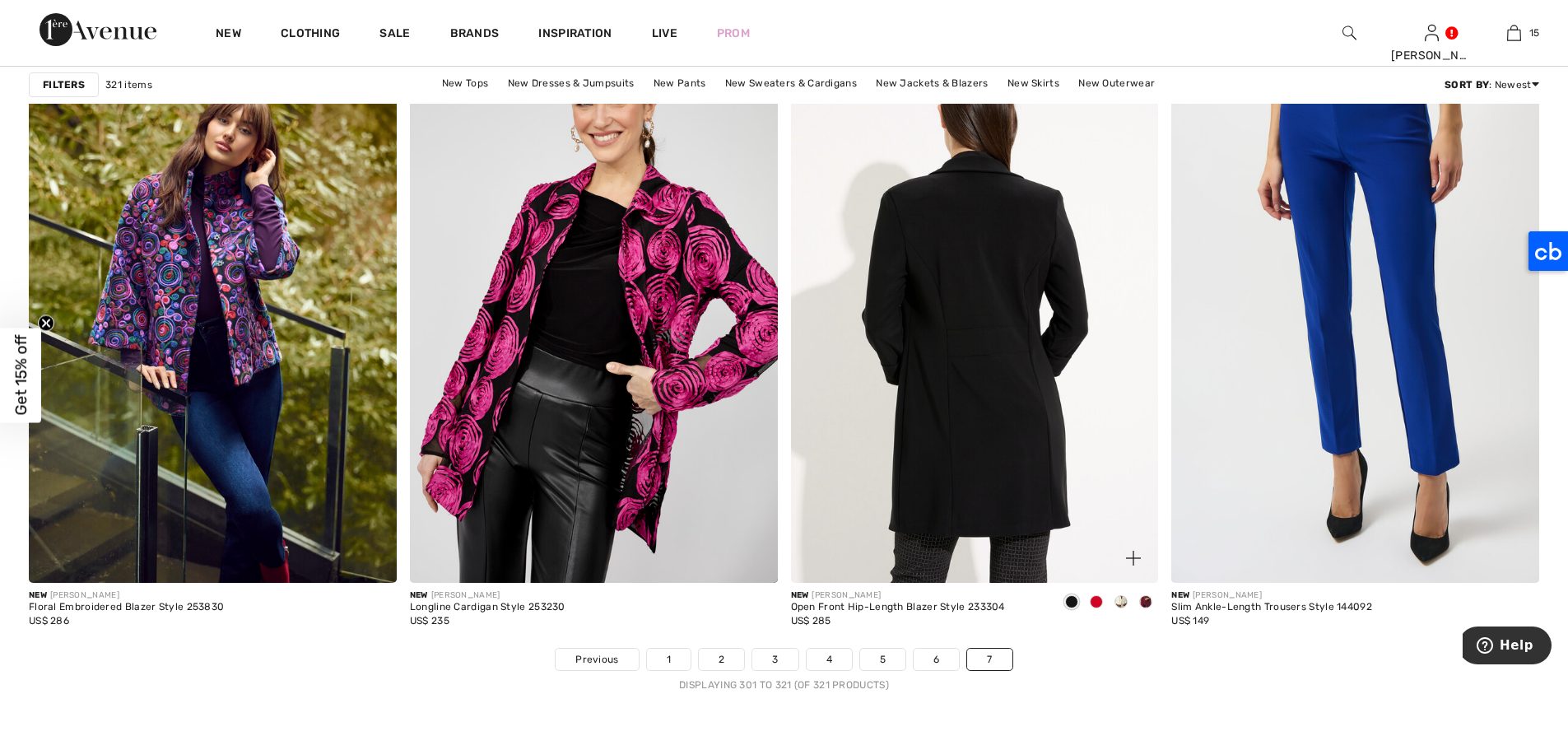
click at [1044, 295] on img at bounding box center [975, 307] width 368 height 552
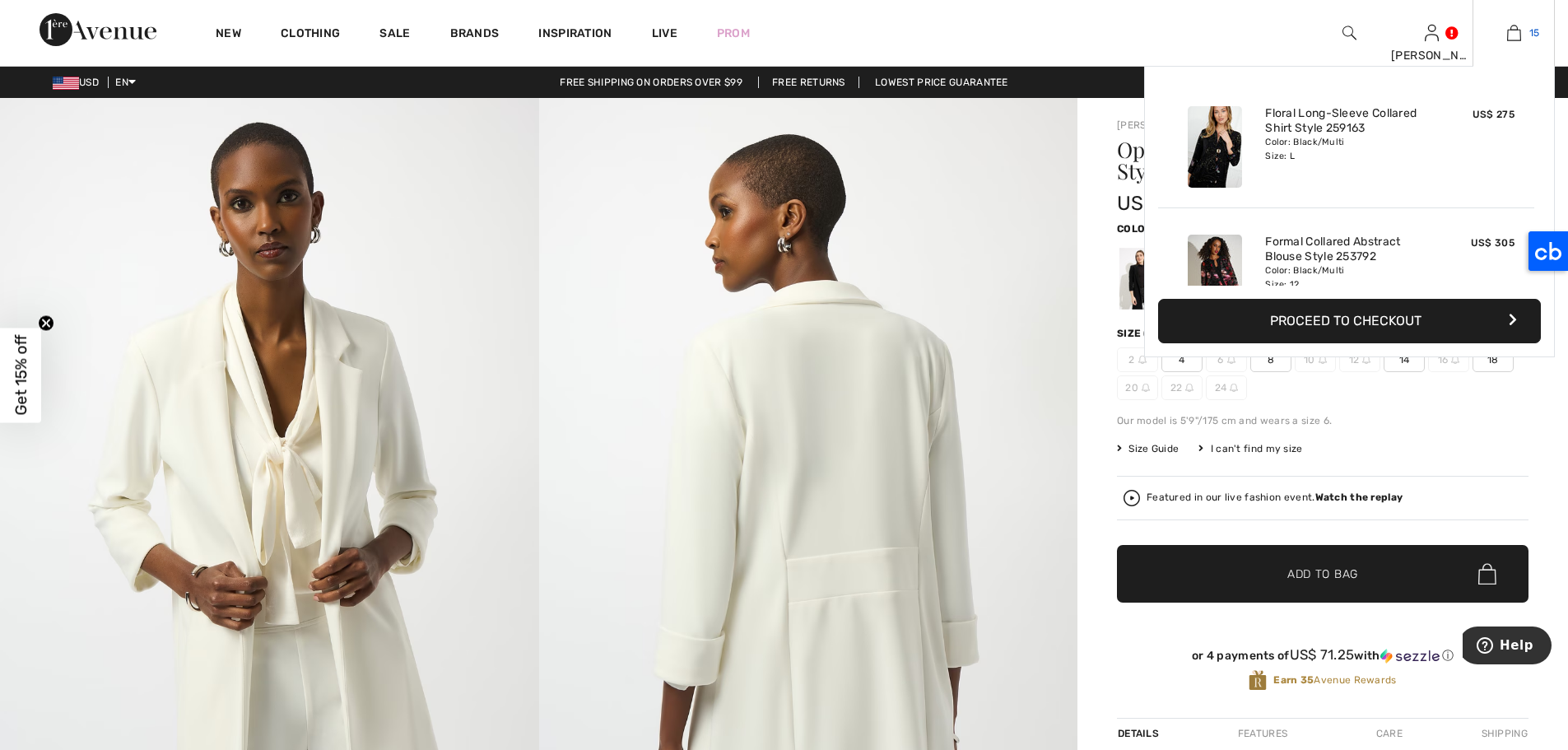
click at [1514, 36] on img at bounding box center [1514, 33] width 14 height 20
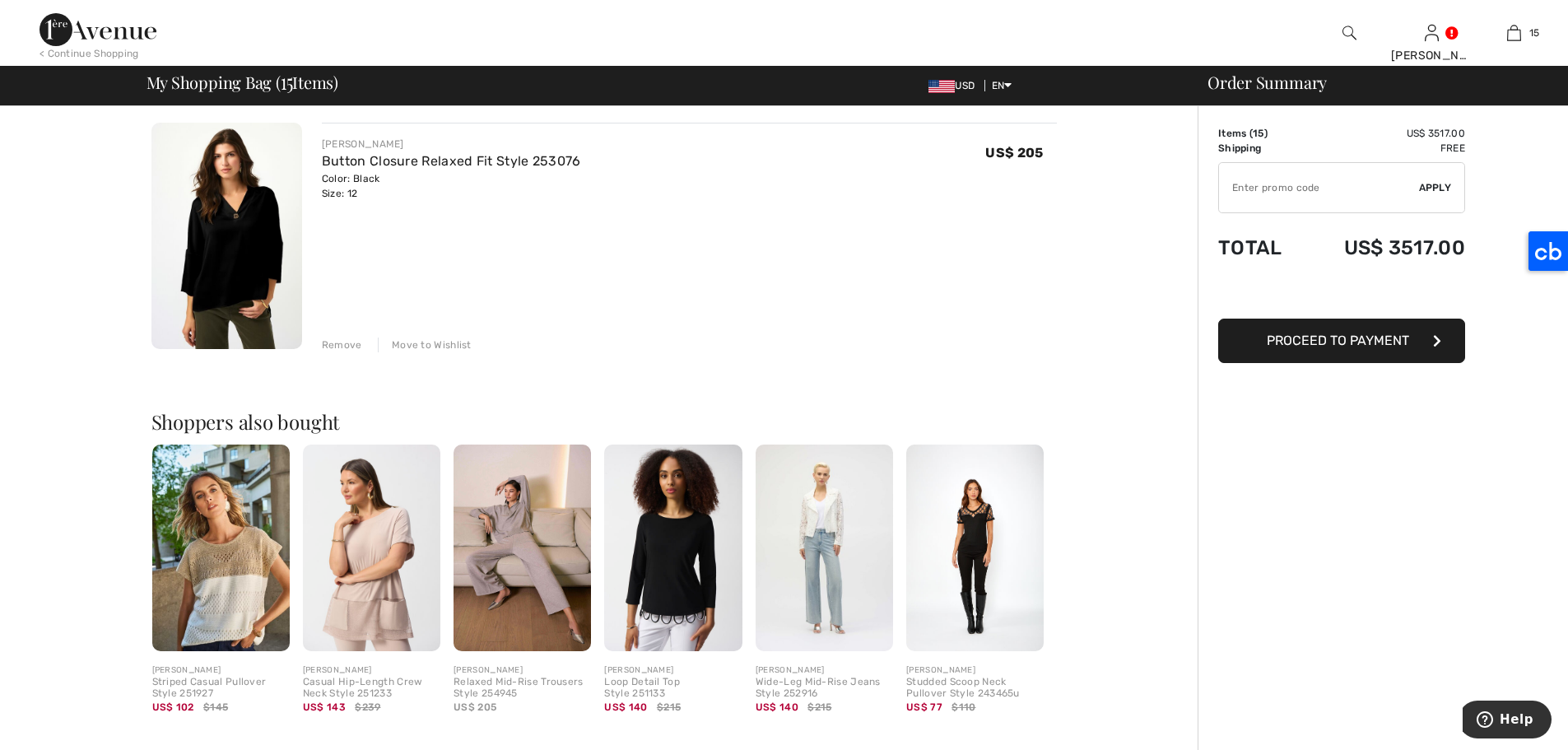
scroll to position [3614, 0]
